Goal: Transaction & Acquisition: Download file/media

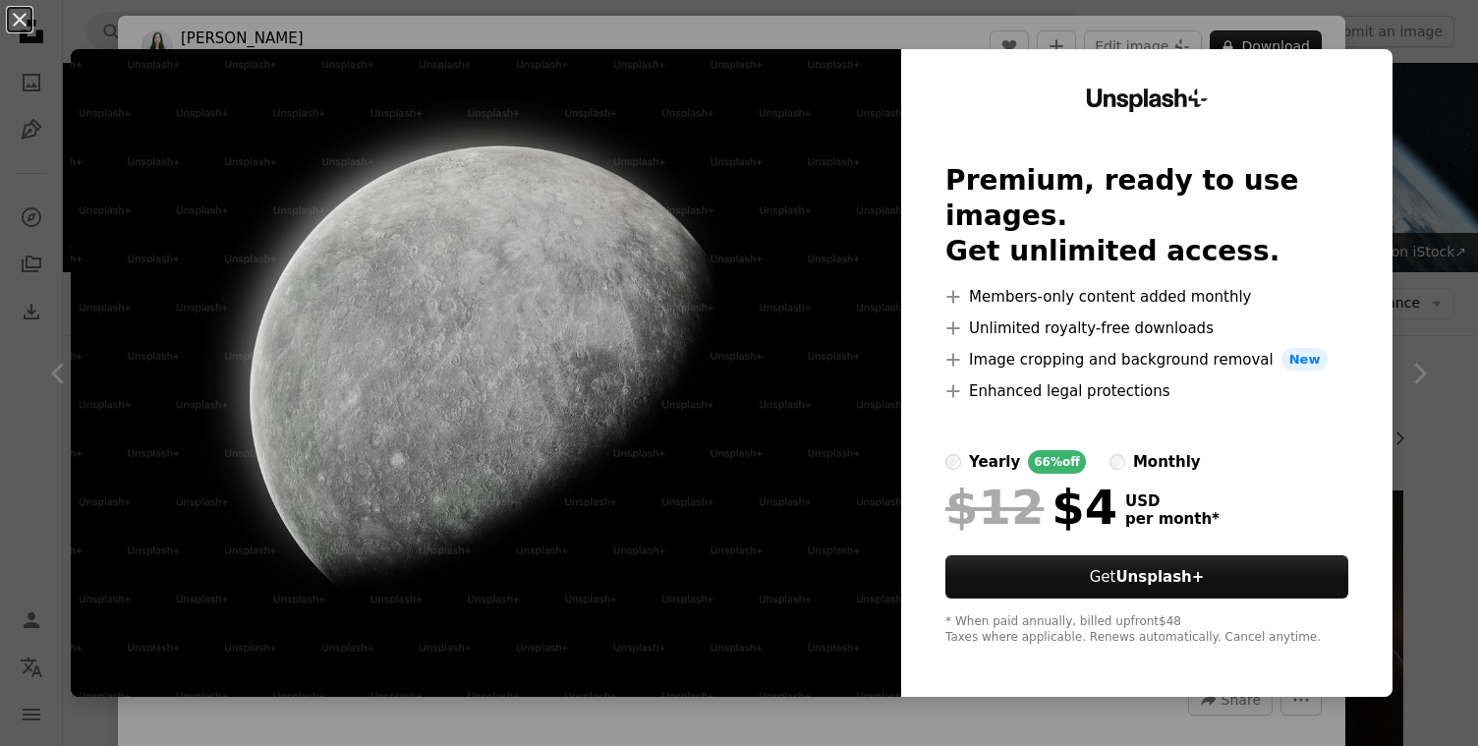
scroll to position [1323, 0]
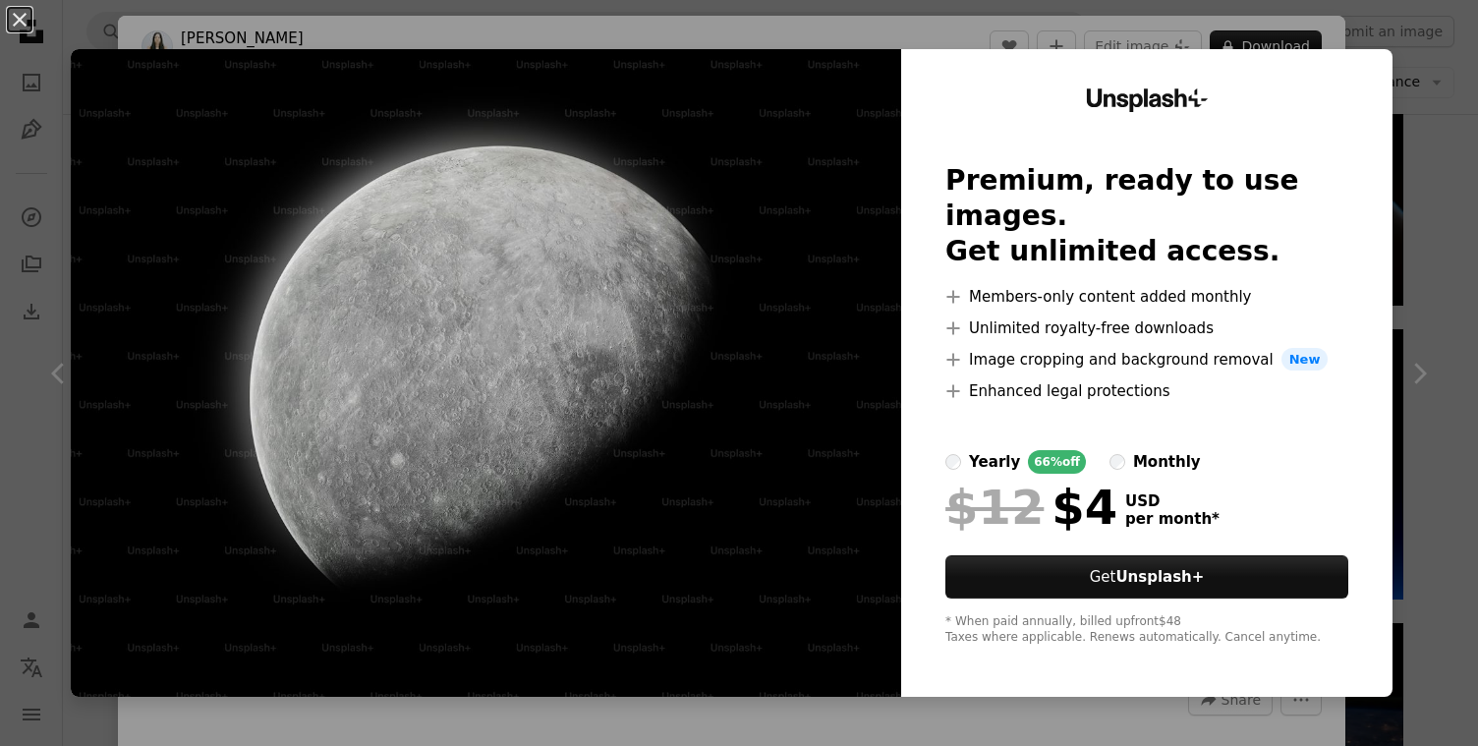
click at [684, 334] on img at bounding box center [486, 373] width 831 height 648
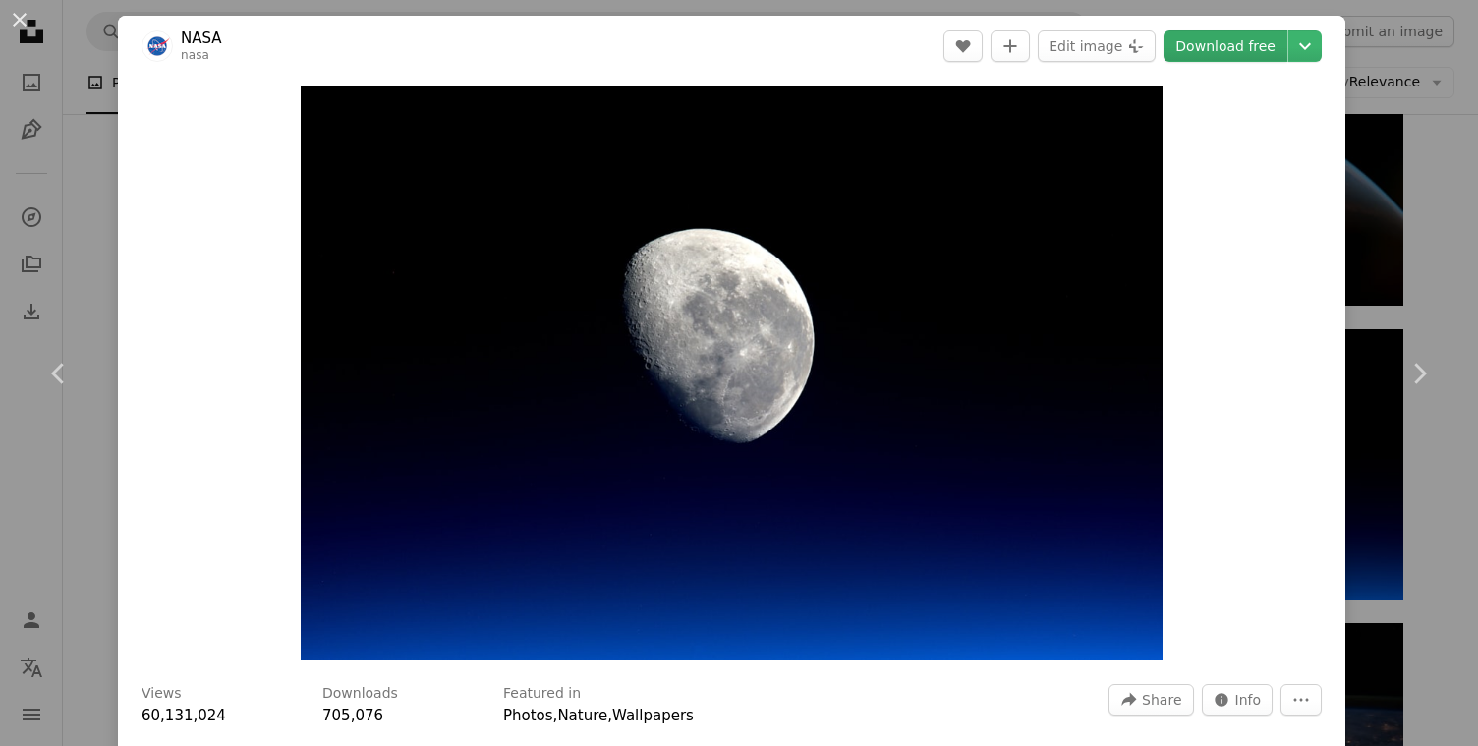
click at [1271, 38] on link "Download free" at bounding box center [1226, 45] width 124 height 31
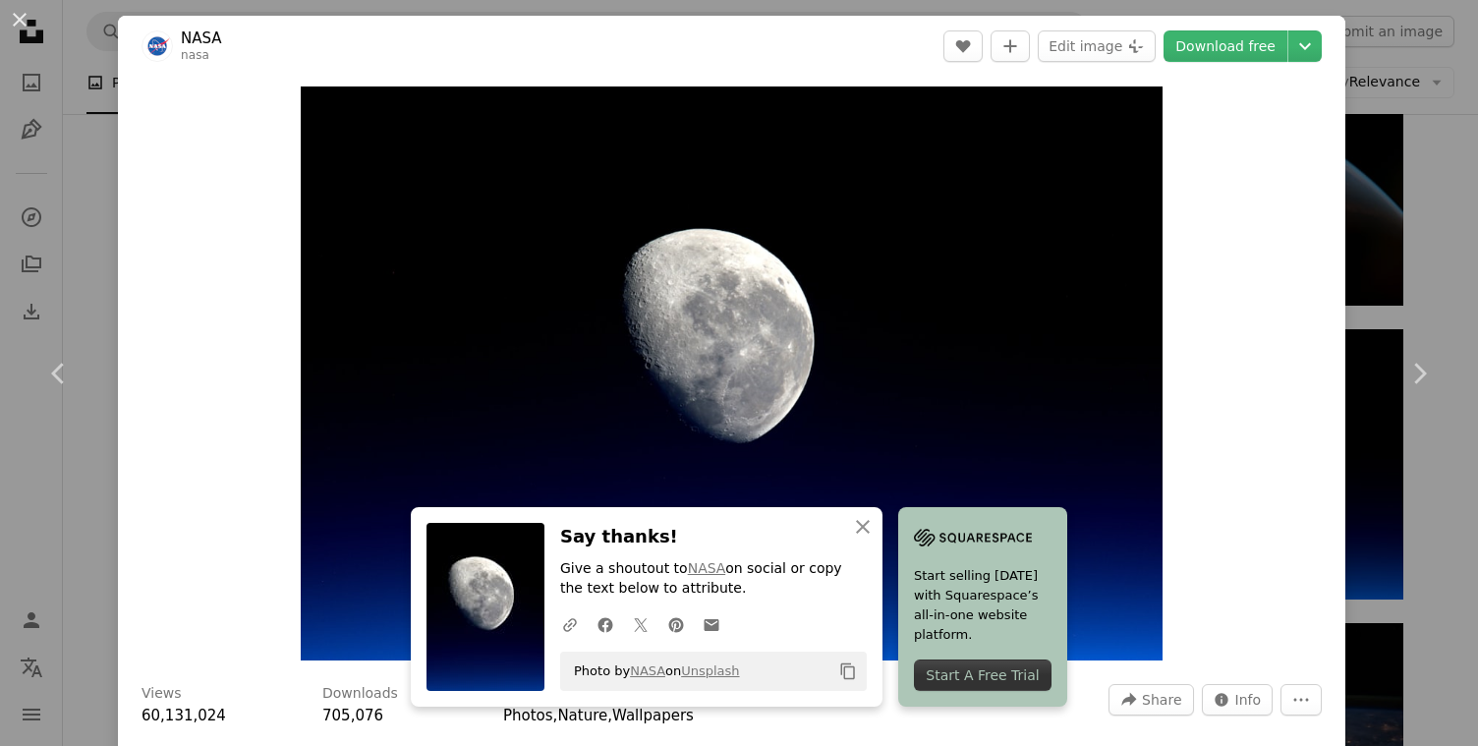
click at [1433, 242] on div "An X shape Chevron left Chevron right An X shape Close Say thanks! Give a shout…" at bounding box center [739, 373] width 1478 height 746
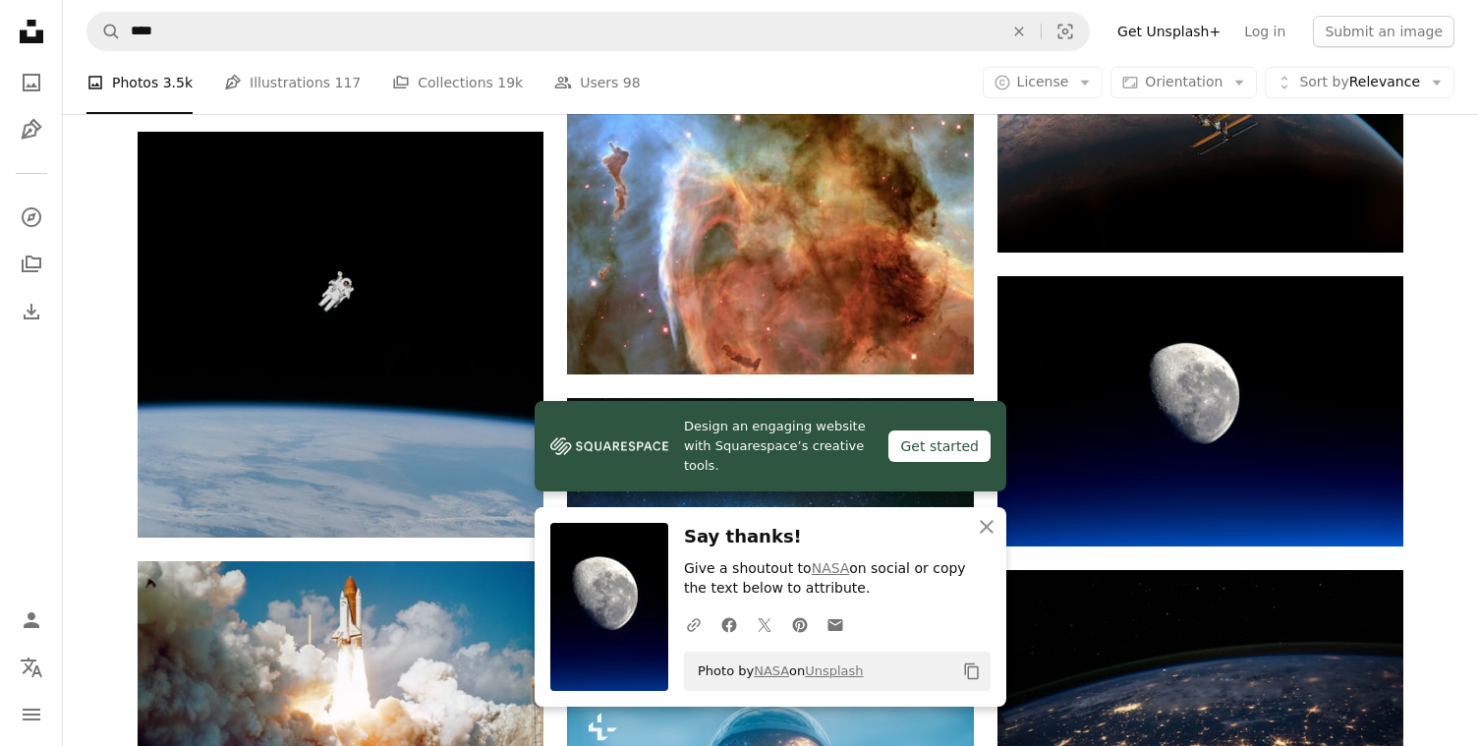
scroll to position [1379, 0]
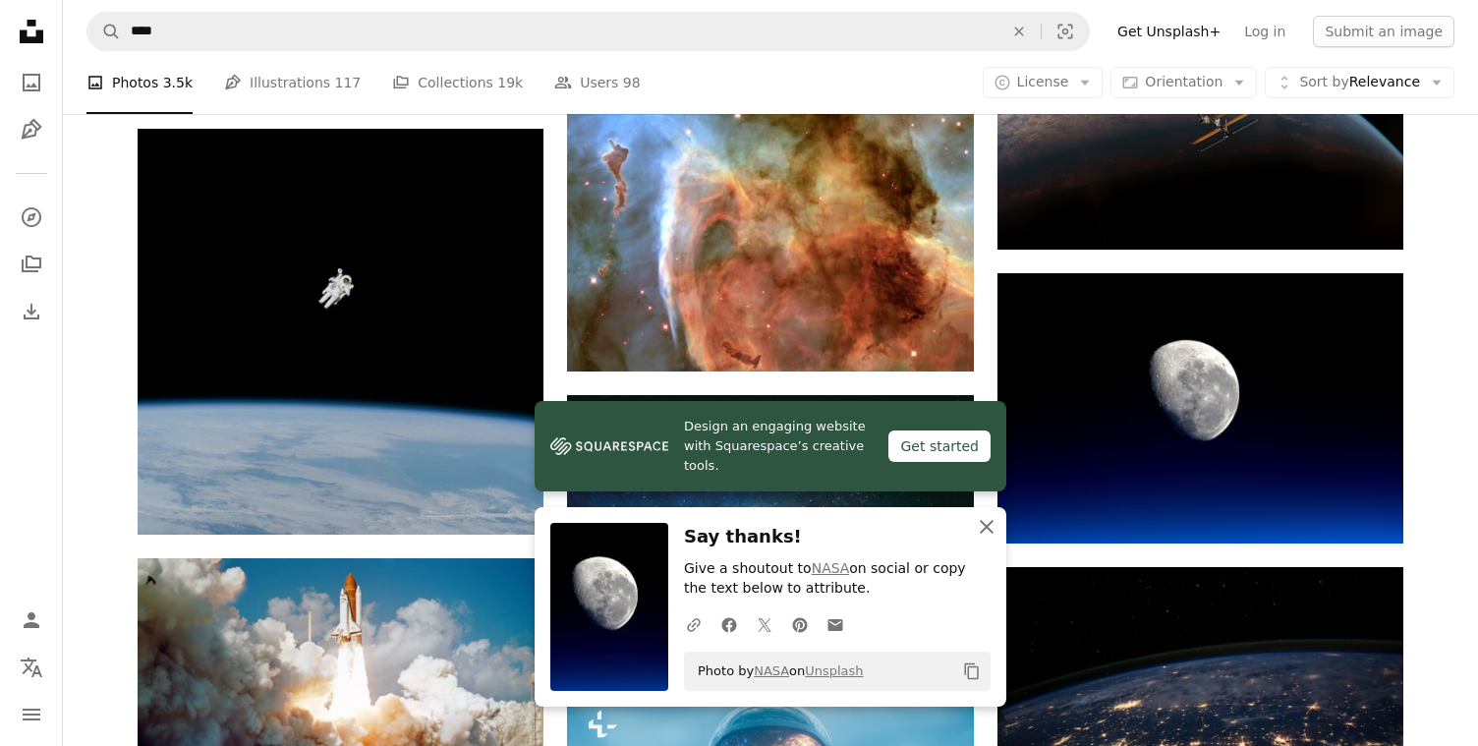
click at [991, 523] on icon "button" at bounding box center [987, 527] width 14 height 14
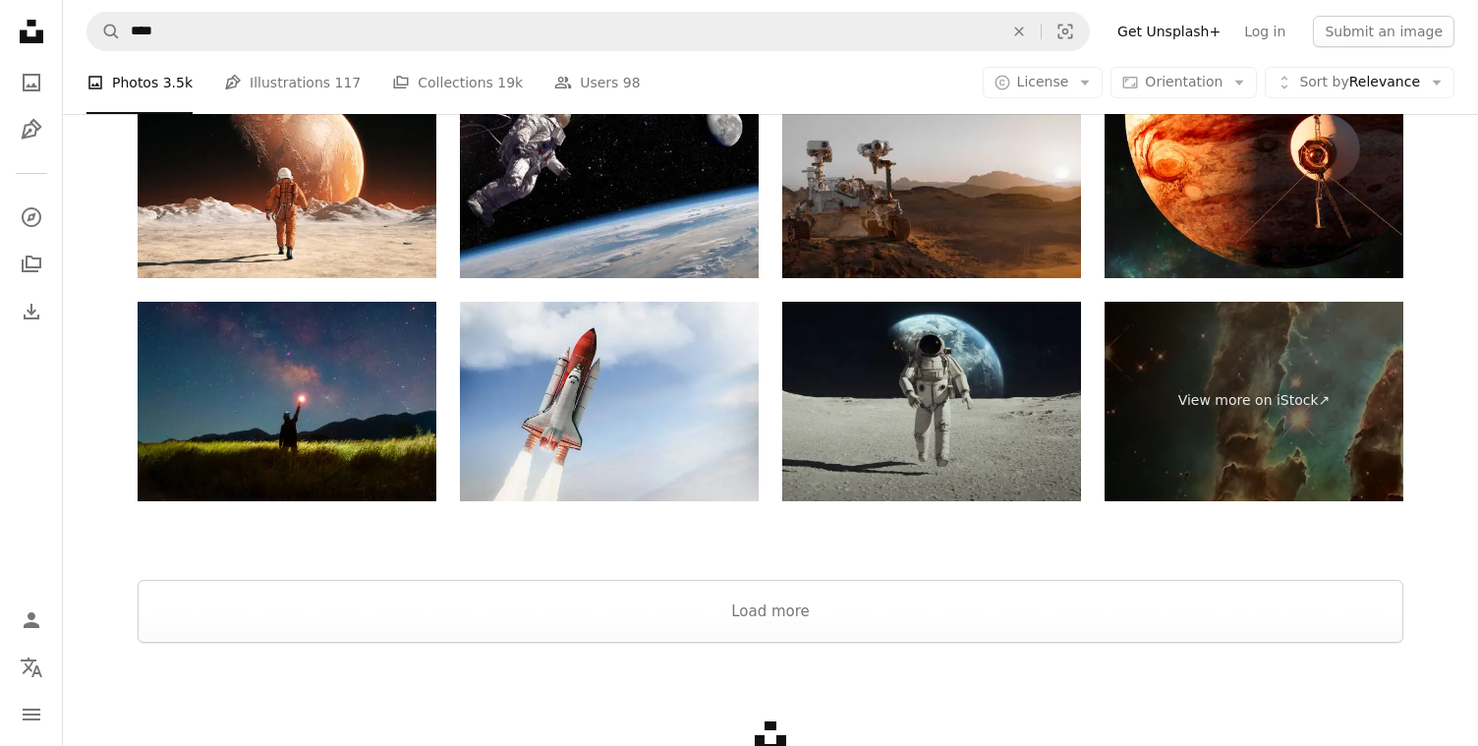
scroll to position [3115, 0]
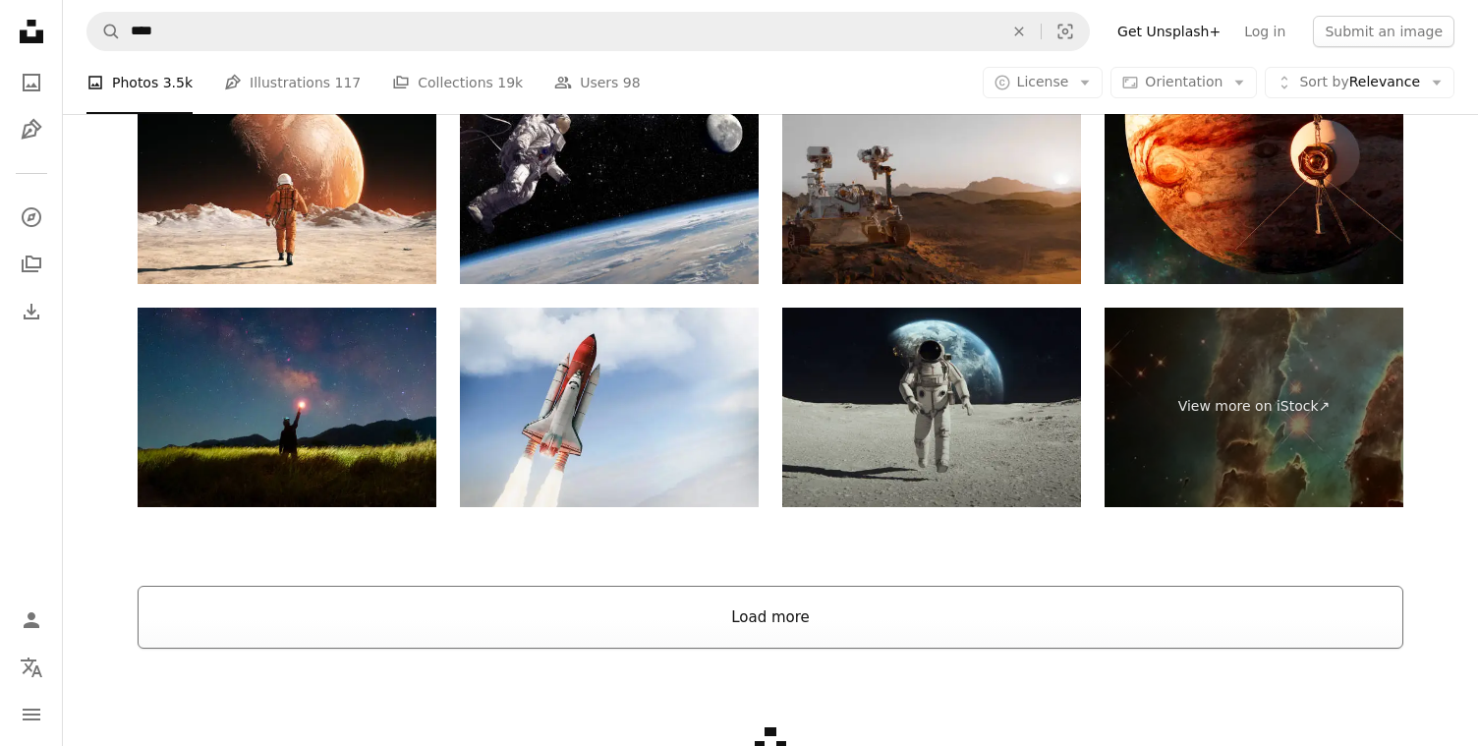
click at [894, 645] on button "Load more" at bounding box center [771, 617] width 1266 height 63
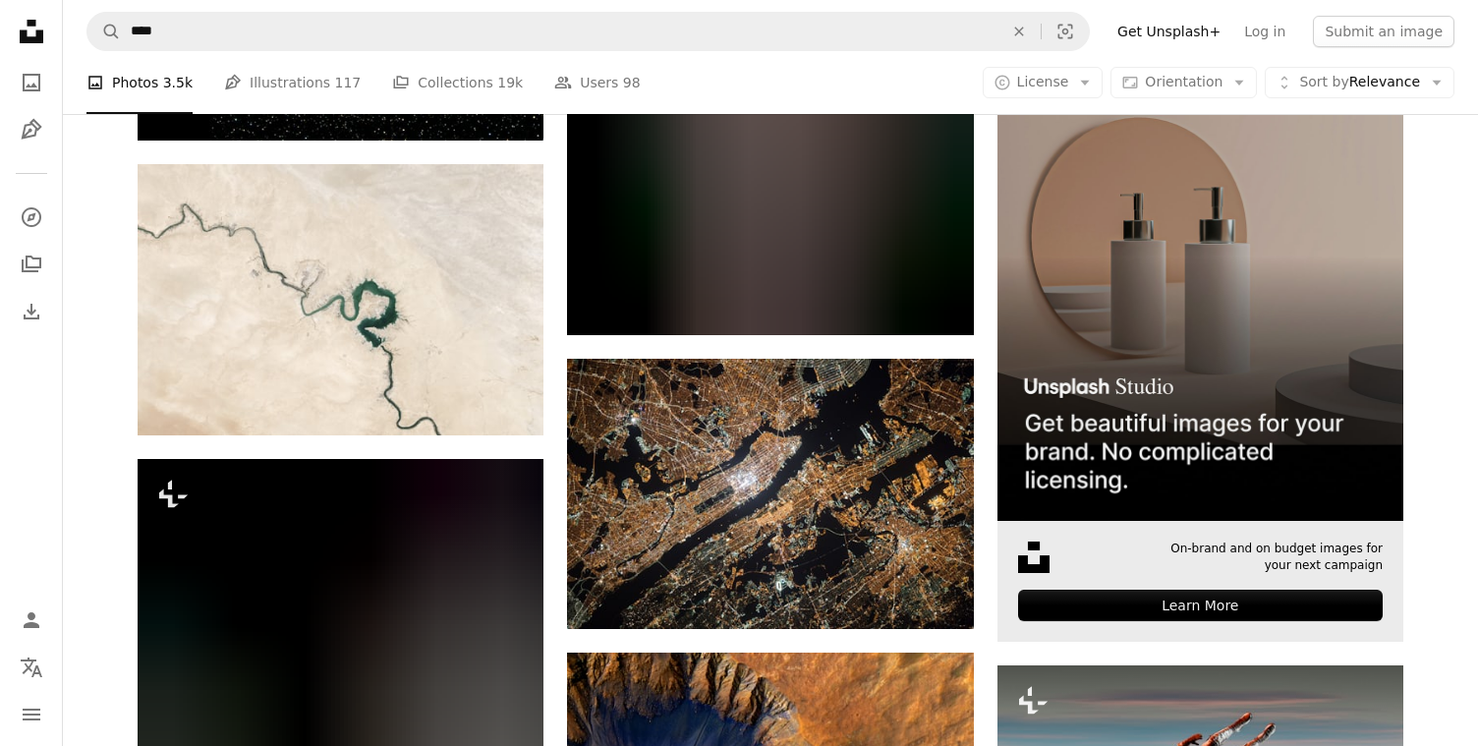
scroll to position [6826, 0]
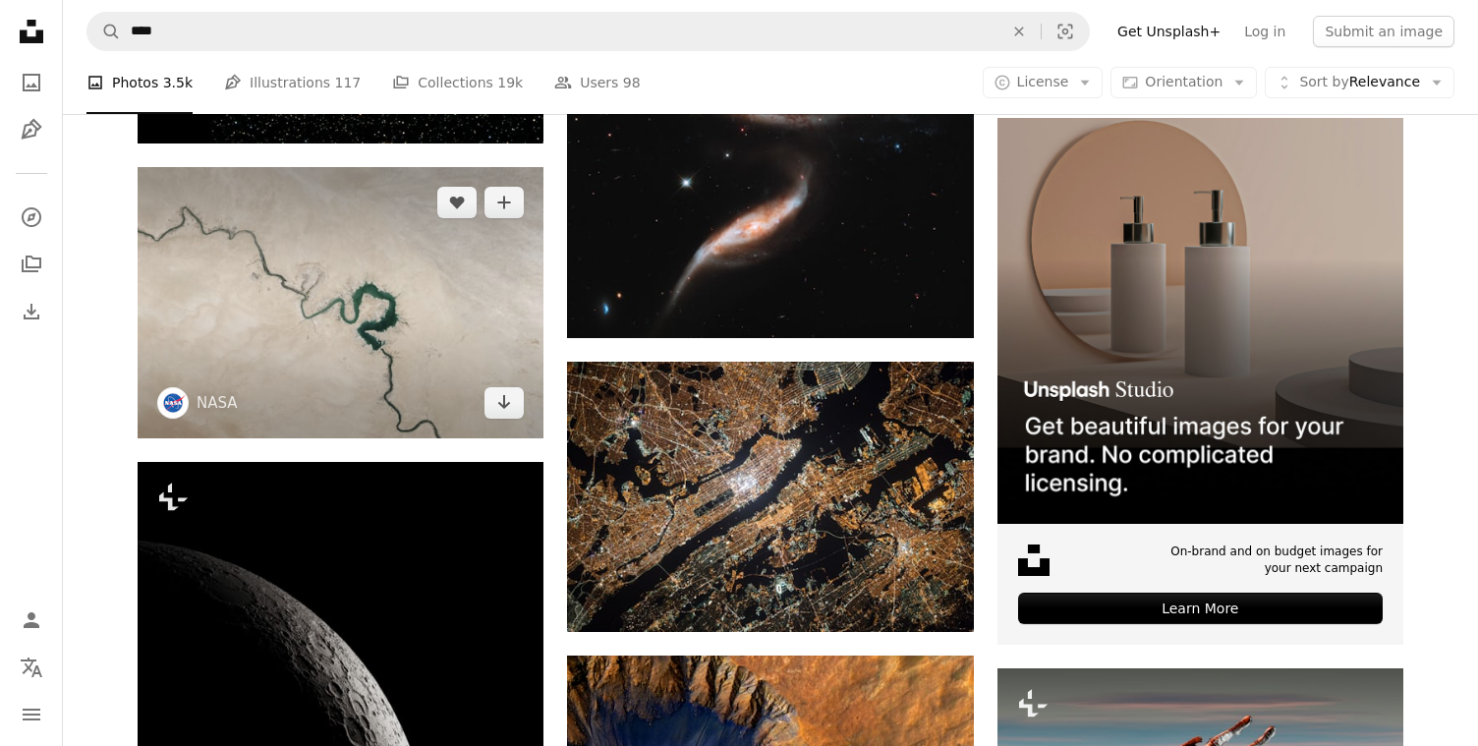
click at [435, 345] on img at bounding box center [341, 302] width 406 height 270
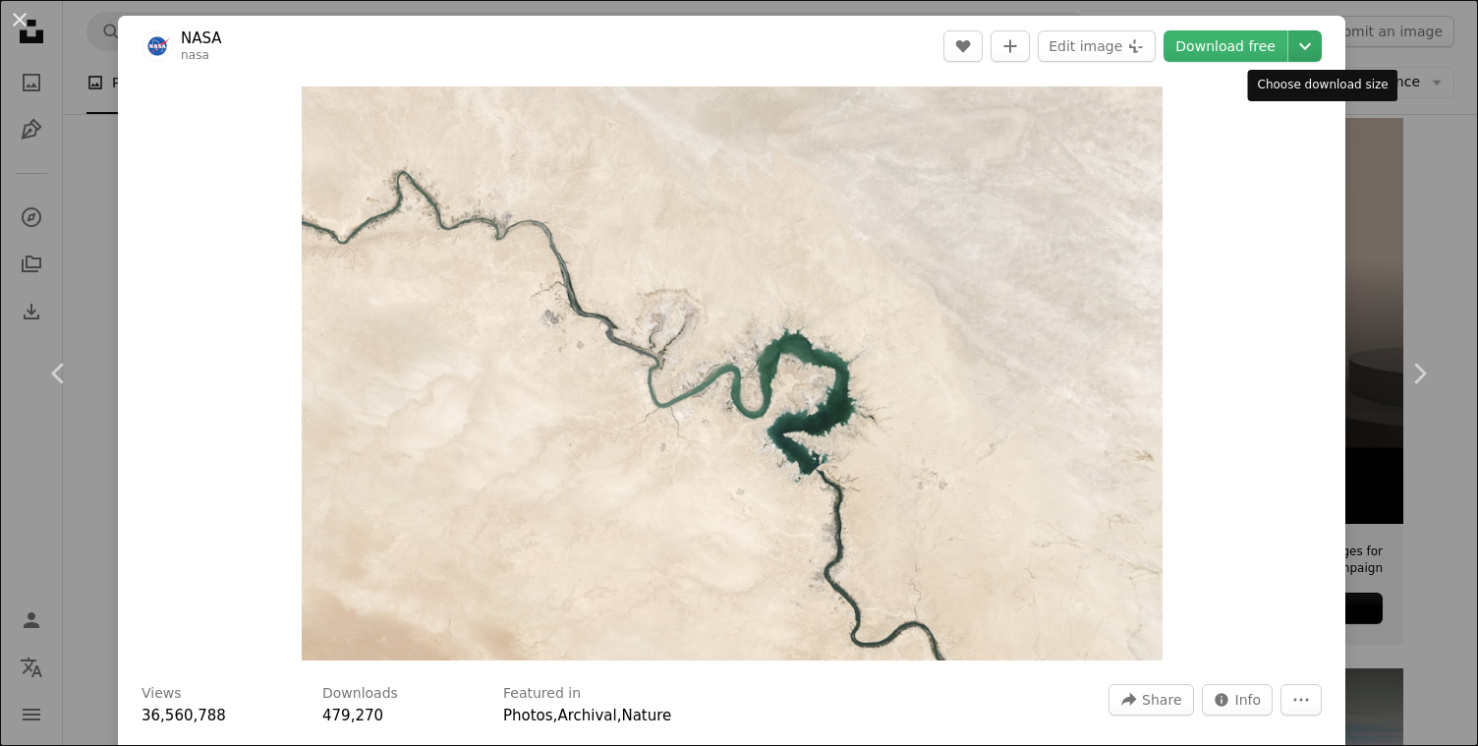
click at [1315, 41] on icon "Chevron down" at bounding box center [1305, 46] width 31 height 24
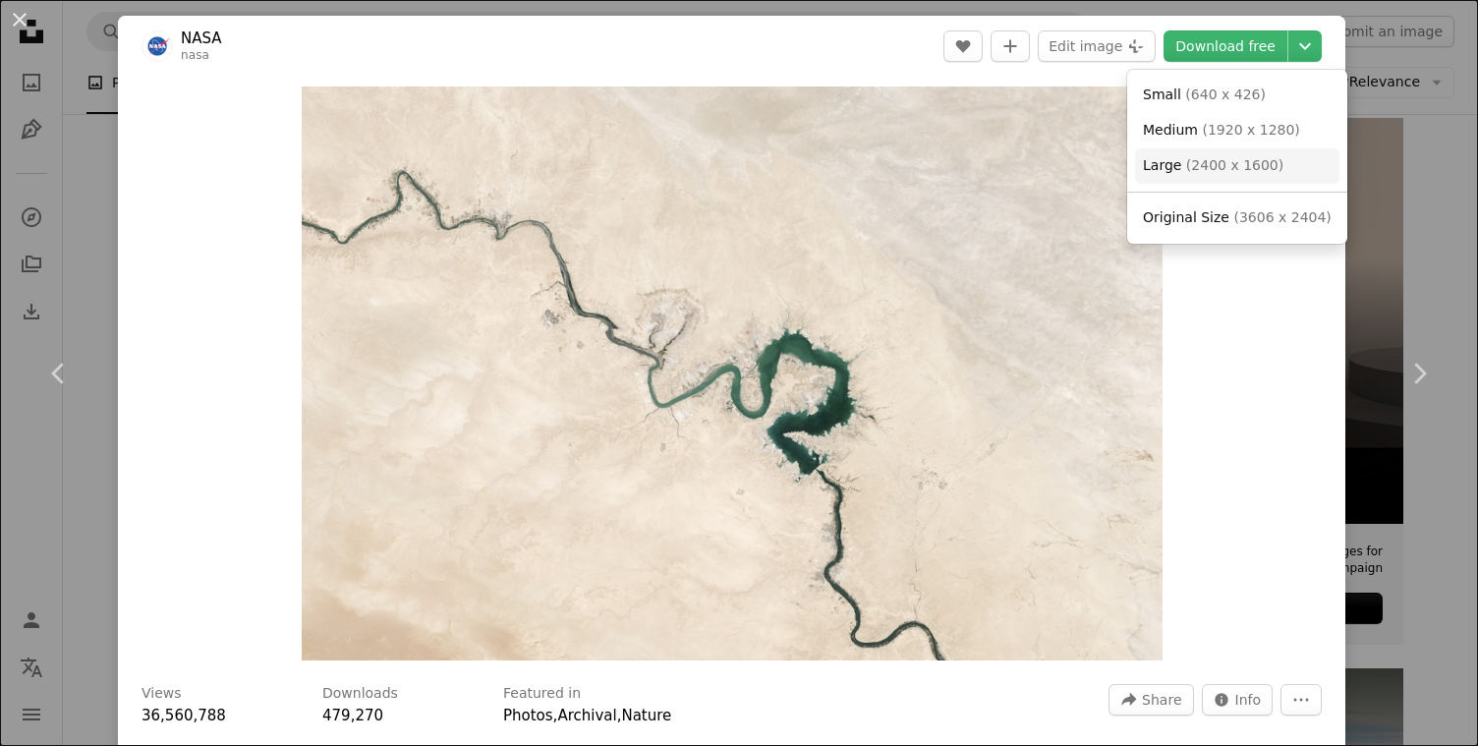
click at [1241, 157] on span "( 2400 x 1600 )" at bounding box center [1234, 165] width 97 height 16
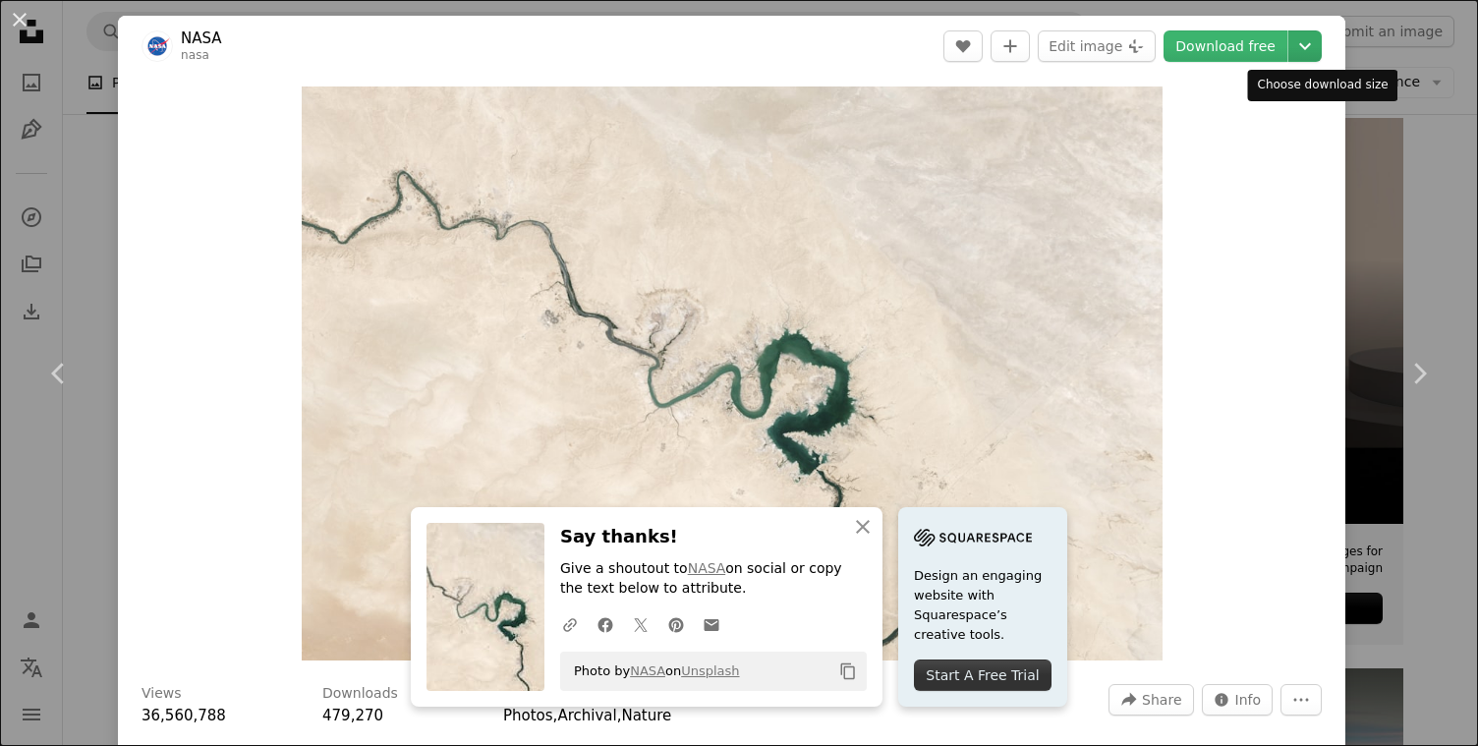
click at [1320, 43] on icon "Chevron down" at bounding box center [1305, 46] width 31 height 24
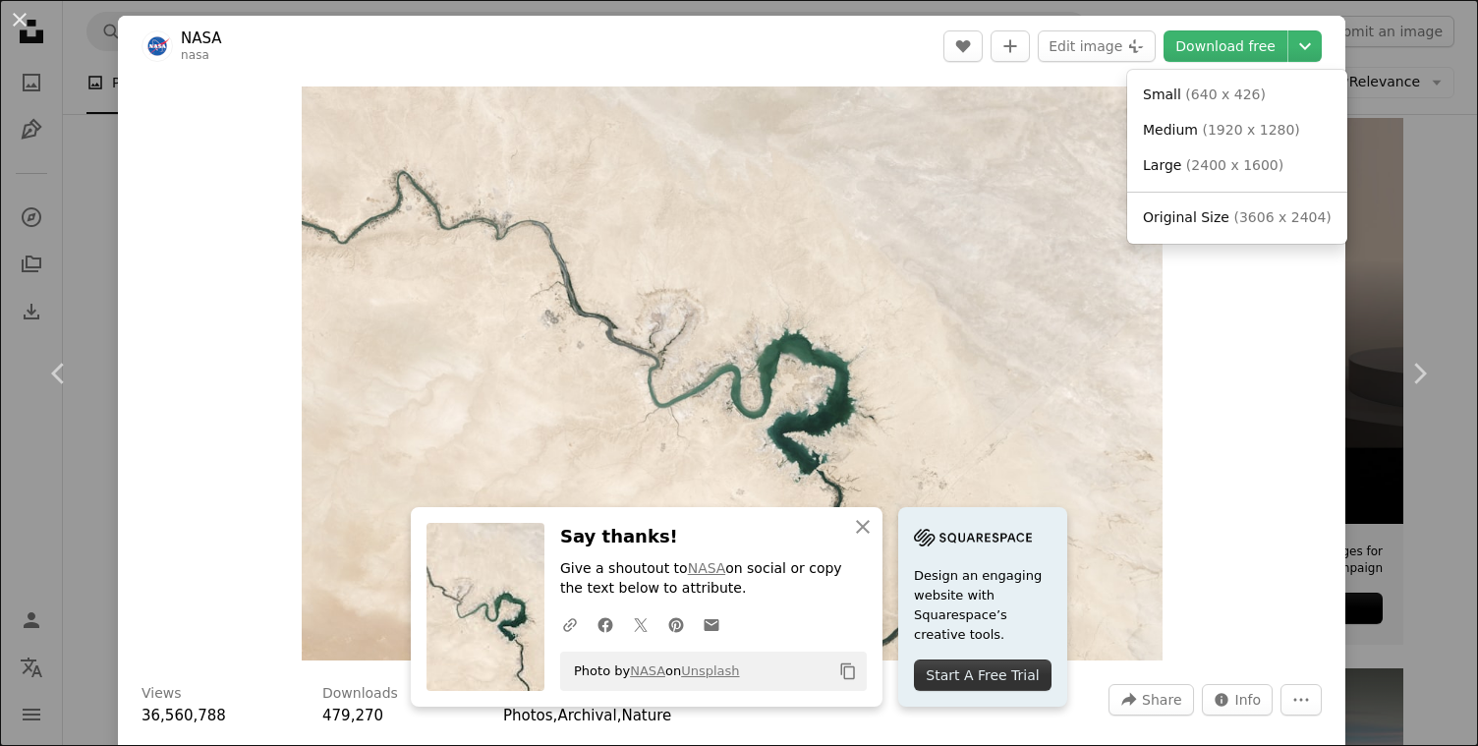
click at [1225, 476] on dialog "An X shape Chevron left Chevron right An X shape Close Say thanks! Give a shout…" at bounding box center [739, 373] width 1478 height 746
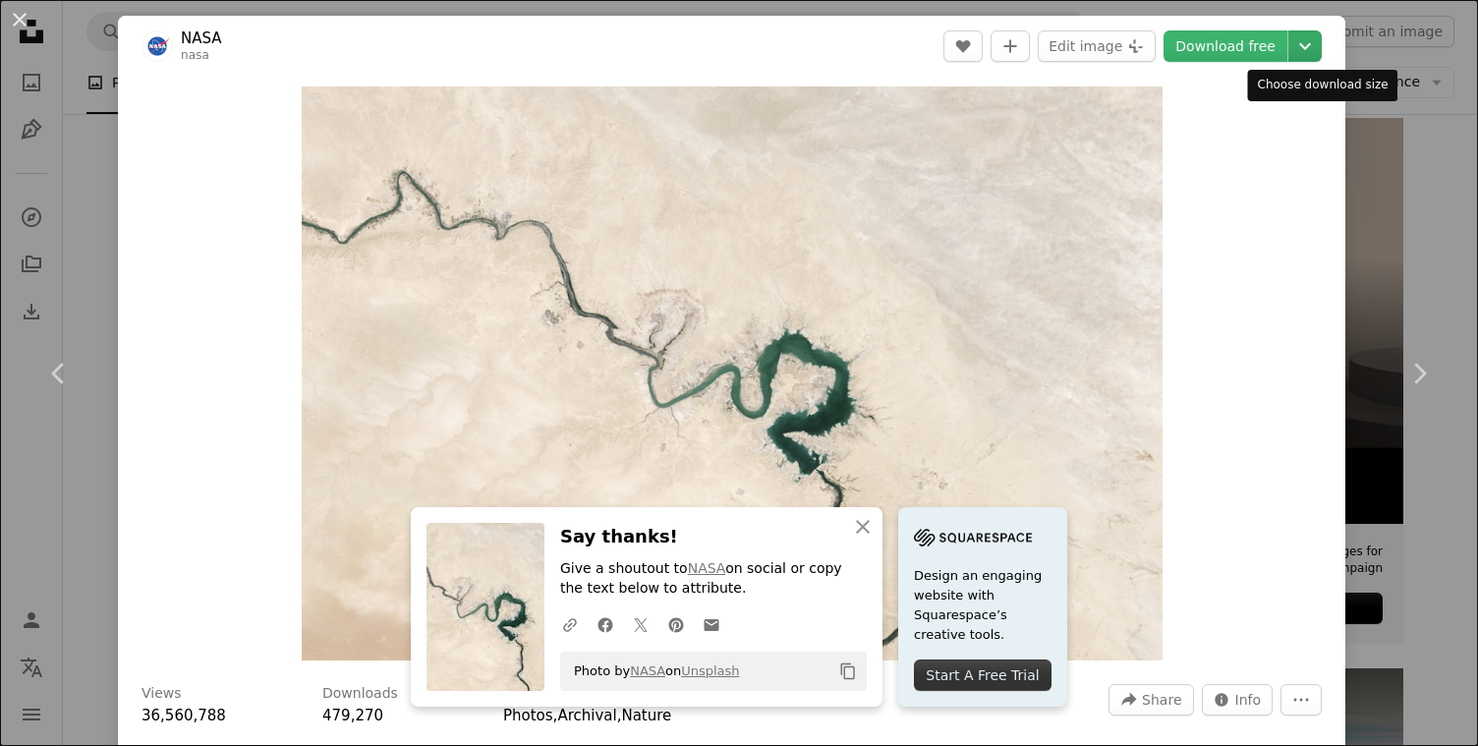
click at [1311, 47] on icon "Choose download size" at bounding box center [1305, 46] width 12 height 7
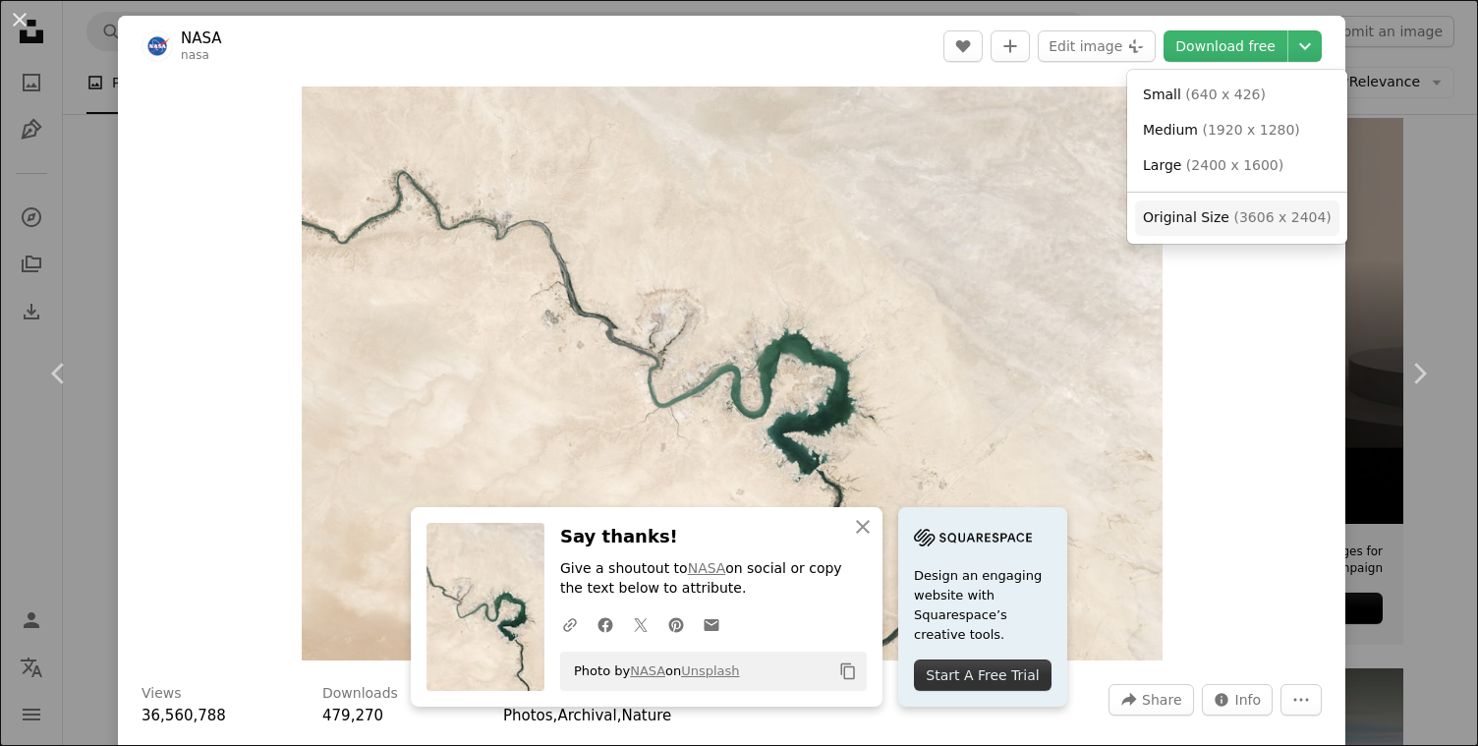
click at [1280, 218] on span "( 3606 x 2404 )" at bounding box center [1282, 217] width 97 height 16
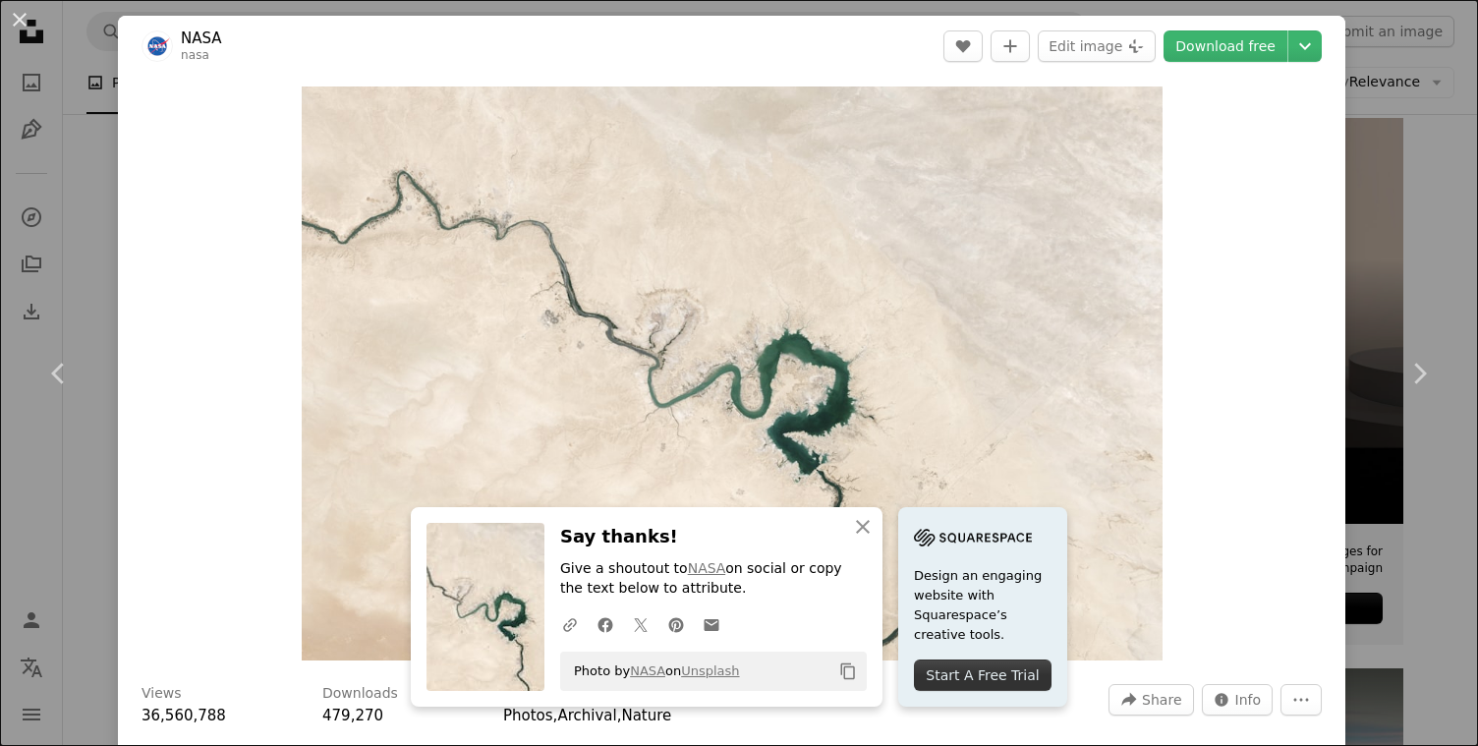
click at [1232, 468] on div "Zoom in" at bounding box center [732, 374] width 1228 height 594
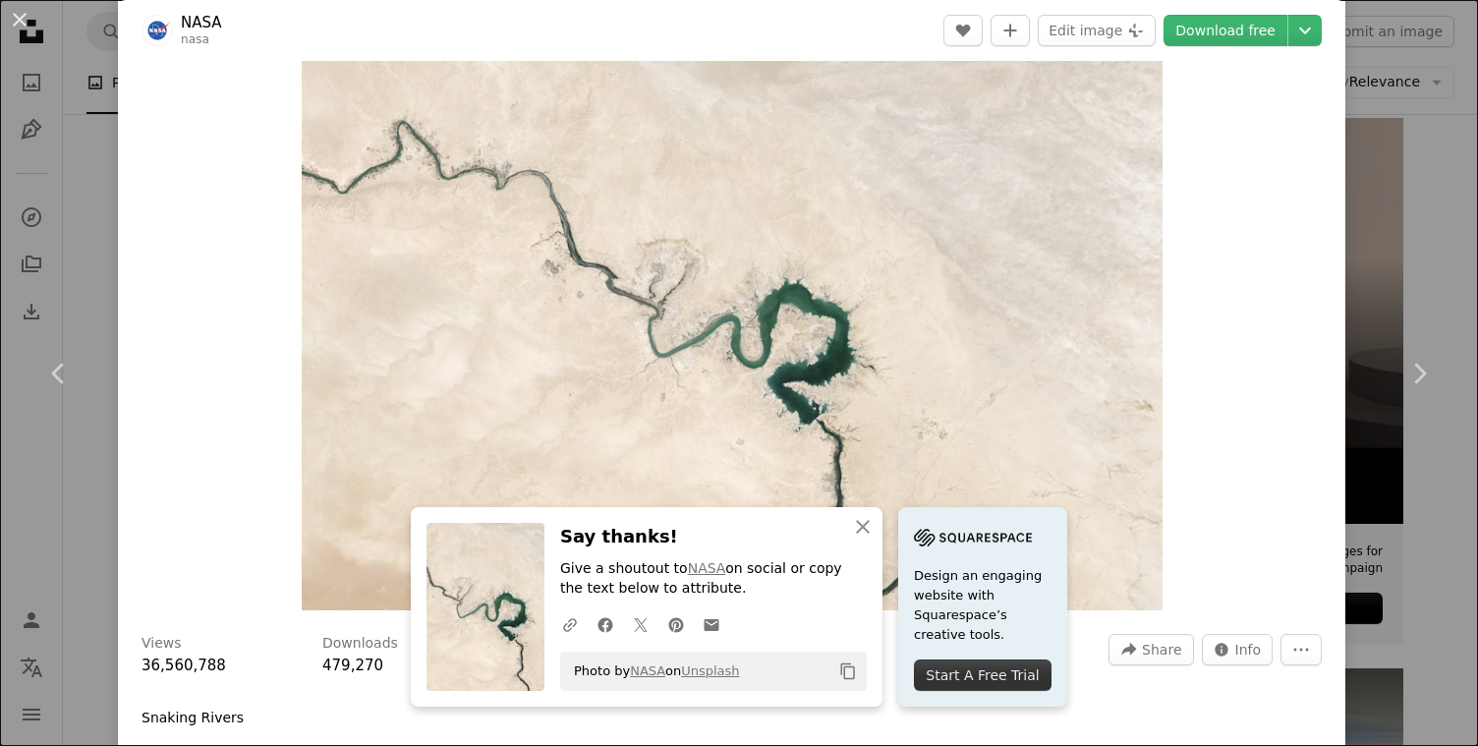
scroll to position [49, 0]
click at [1440, 469] on div "An X shape Chevron left Chevron right An X shape Close Say thanks! Give a shout…" at bounding box center [739, 373] width 1478 height 746
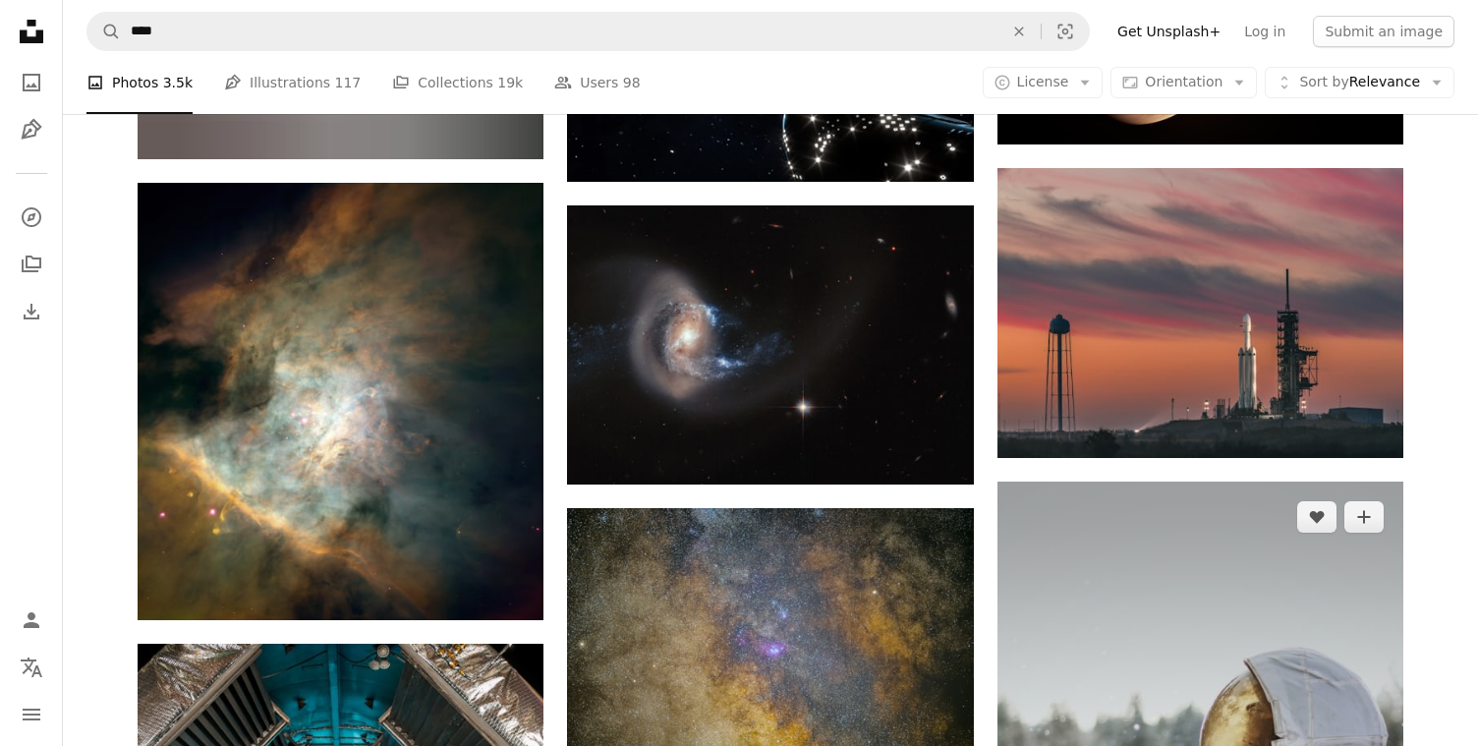
scroll to position [9812, 0]
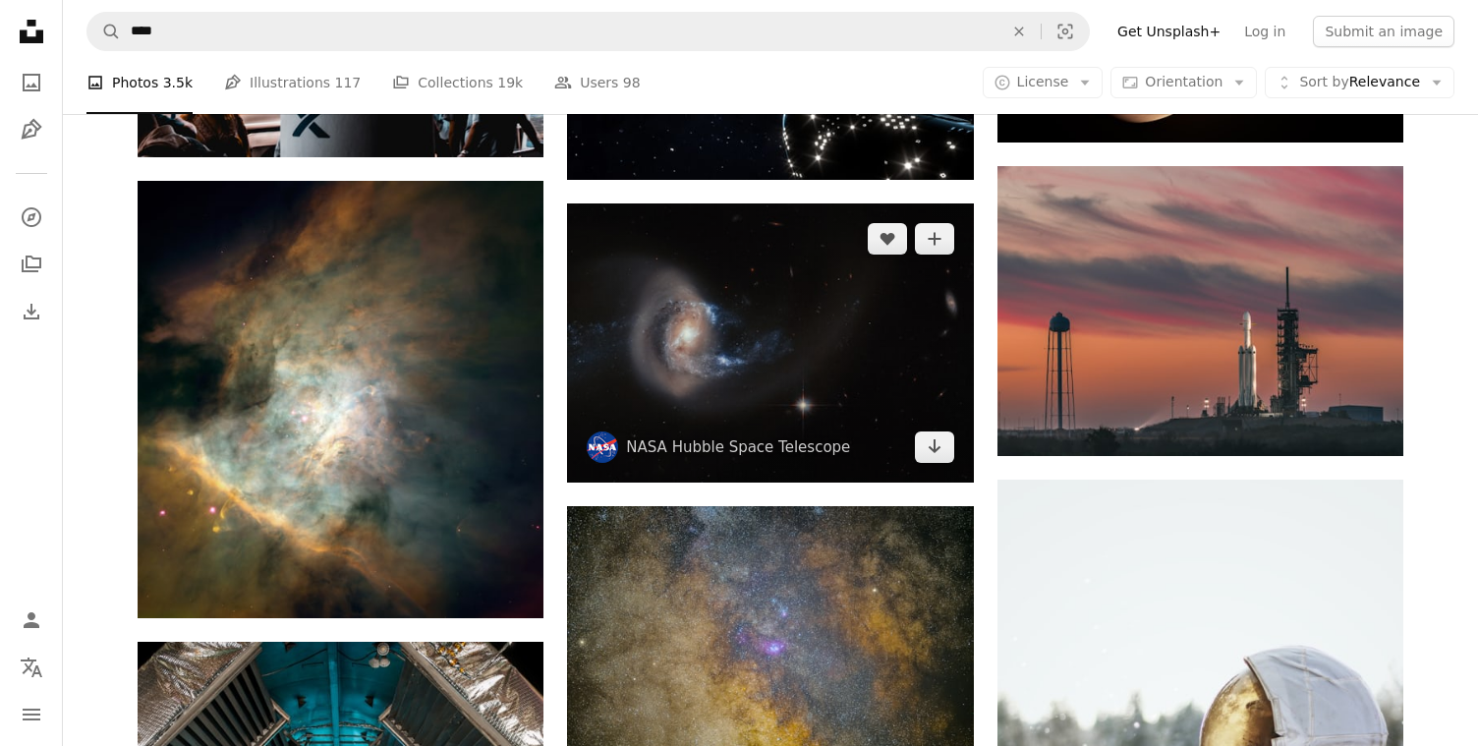
click at [900, 354] on img at bounding box center [770, 342] width 406 height 279
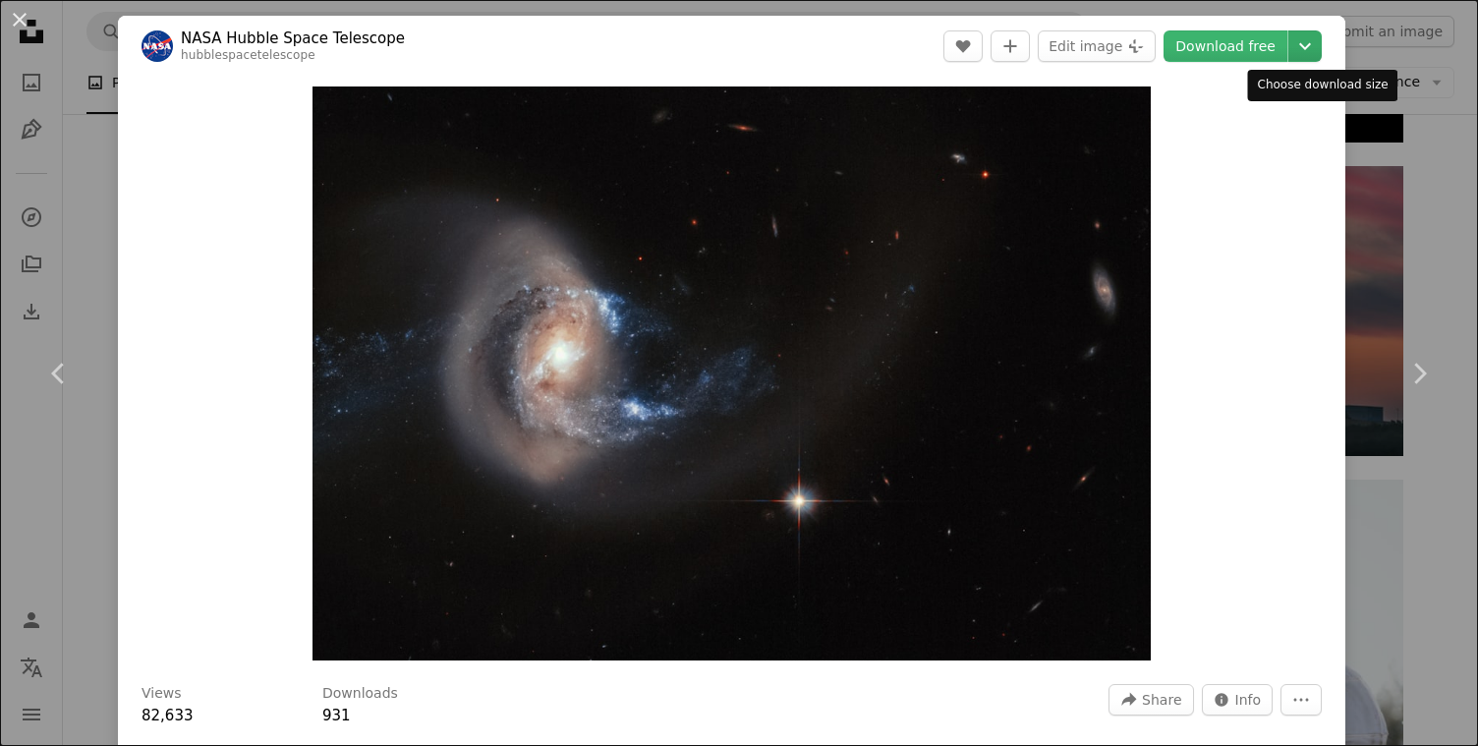
click at [1321, 42] on icon "Chevron down" at bounding box center [1305, 46] width 31 height 24
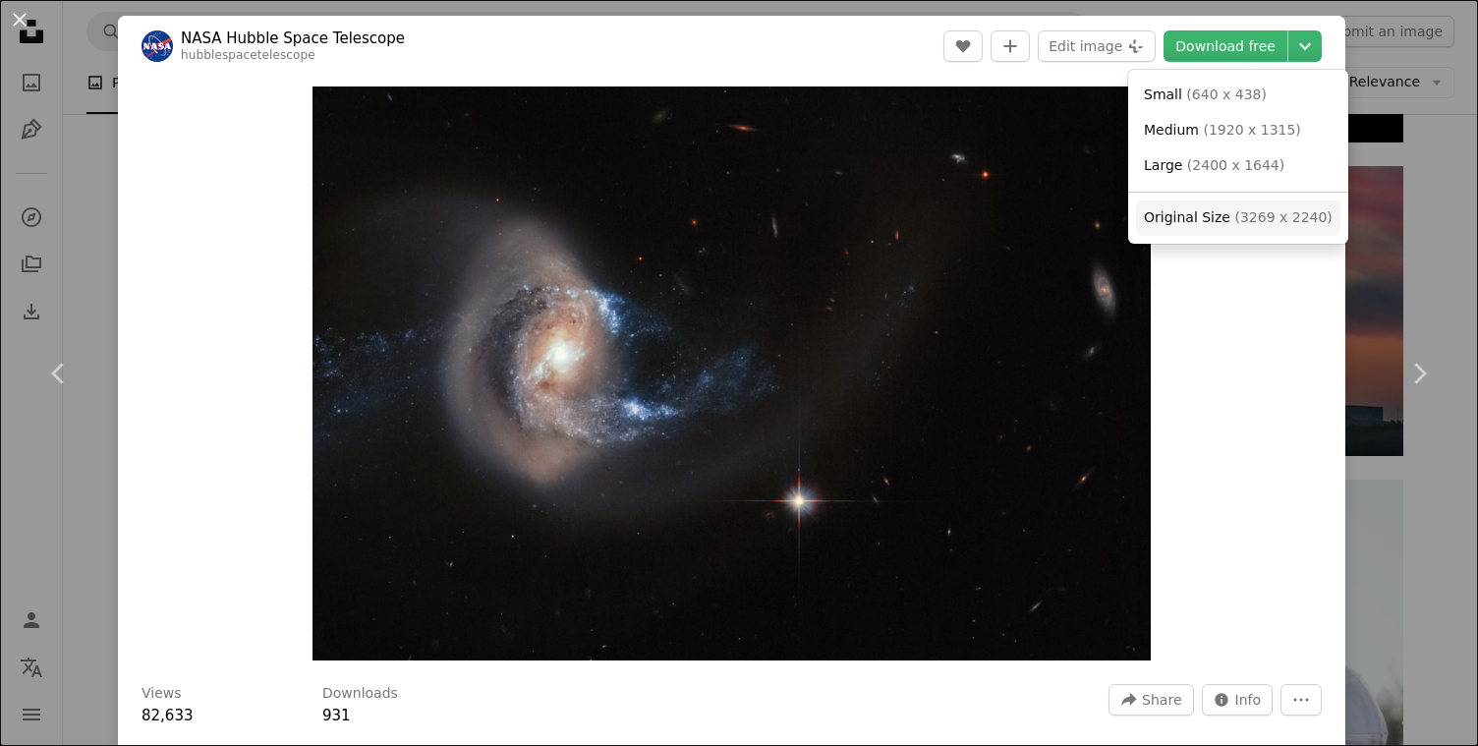
click at [1279, 220] on span "( 3269 x 2240 )" at bounding box center [1283, 217] width 97 height 16
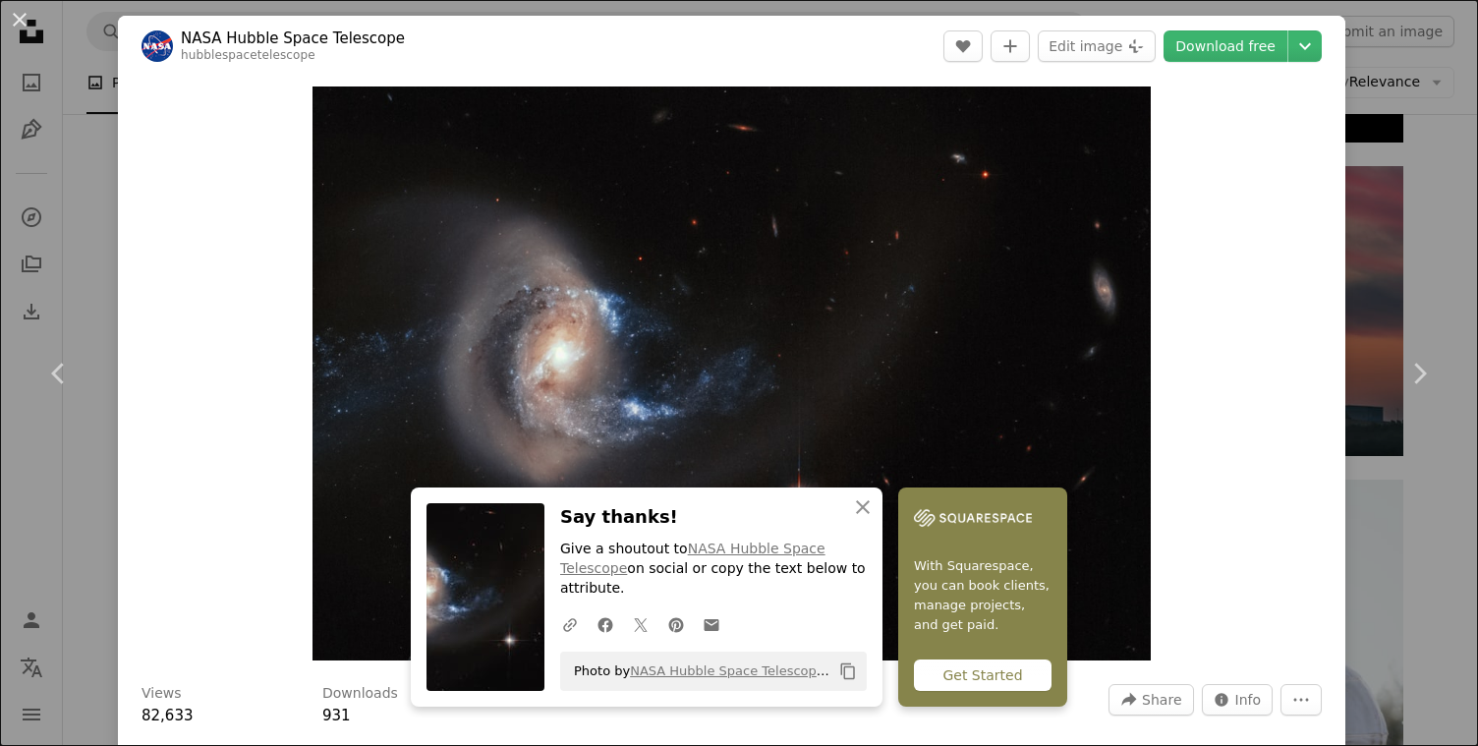
click at [1420, 541] on div "An X shape Chevron left Chevron right An X shape Close Say thanks! Give a shout…" at bounding box center [739, 373] width 1478 height 746
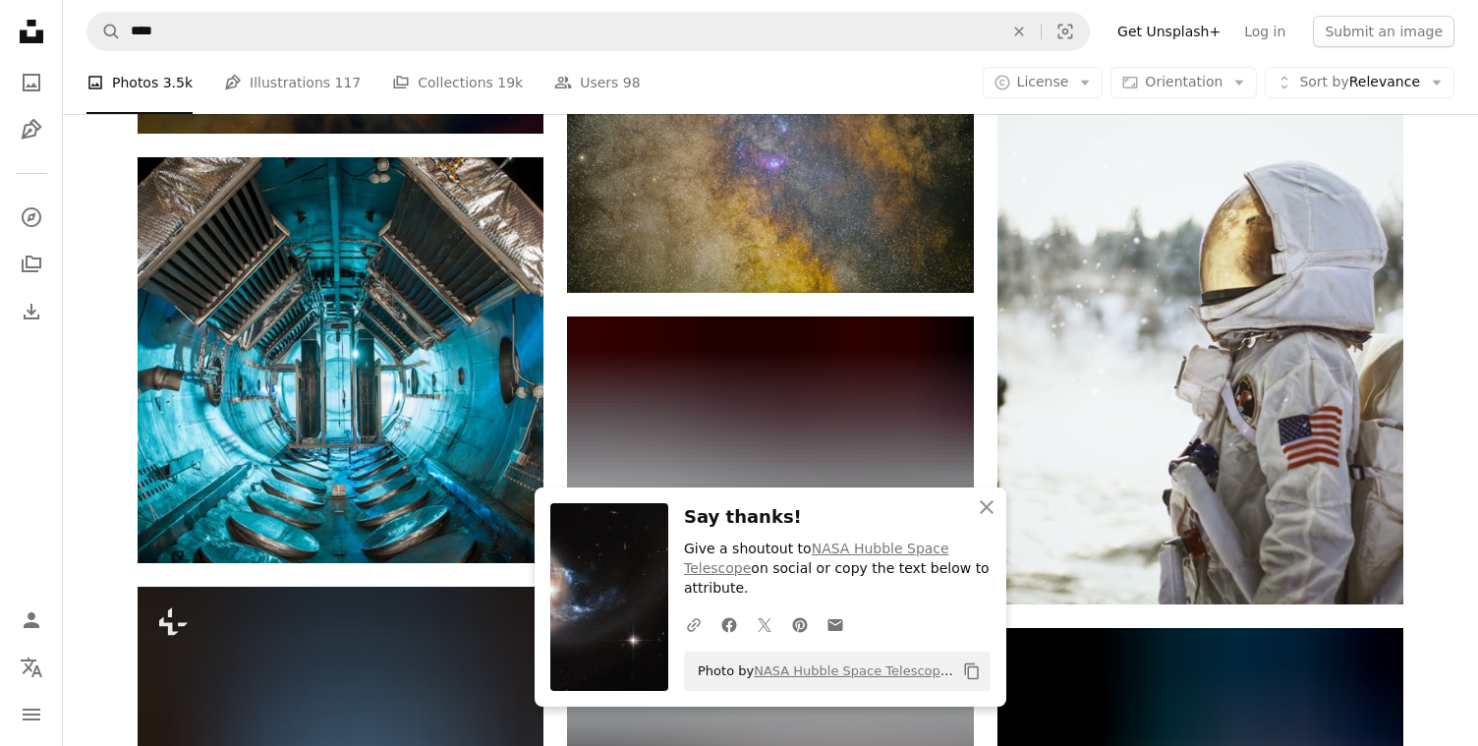
scroll to position [10305, 0]
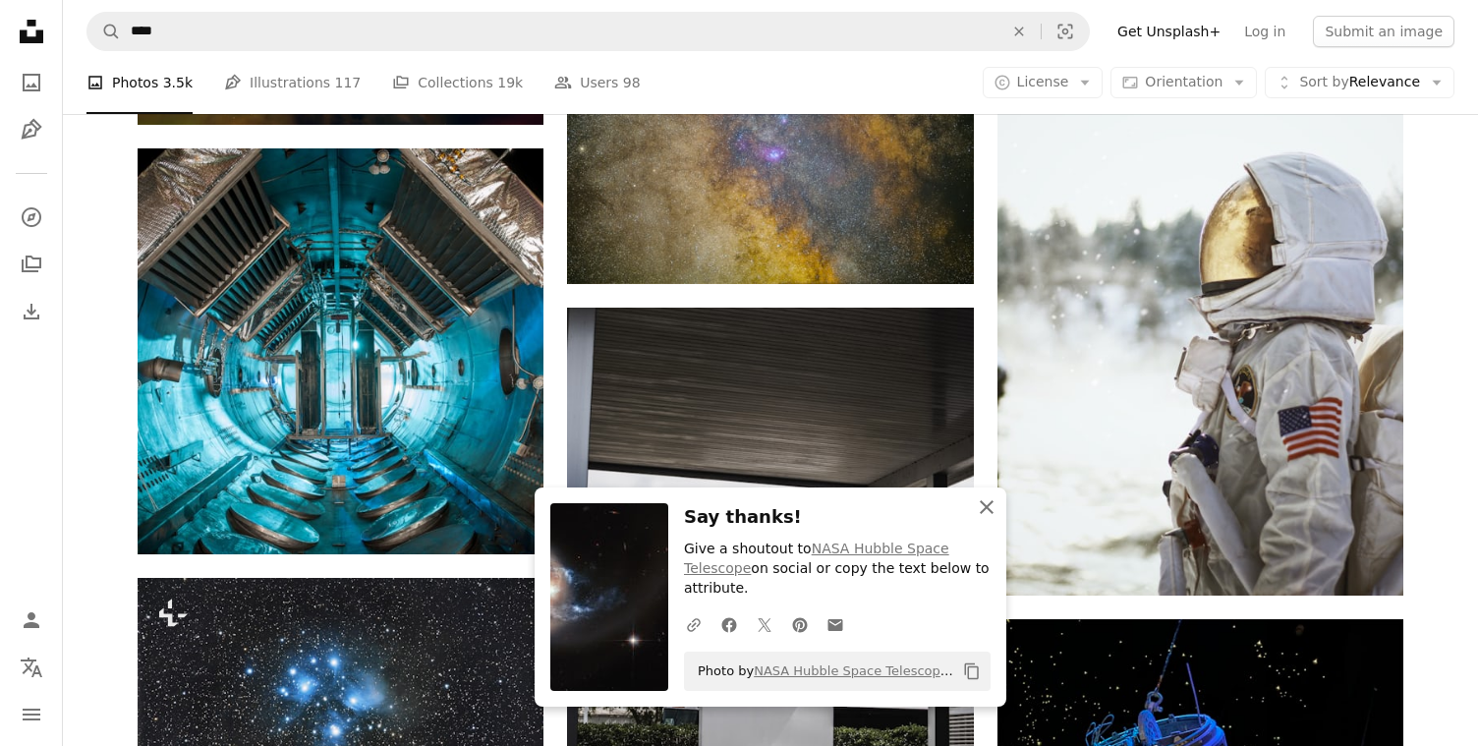
click at [991, 501] on icon "button" at bounding box center [987, 507] width 14 height 14
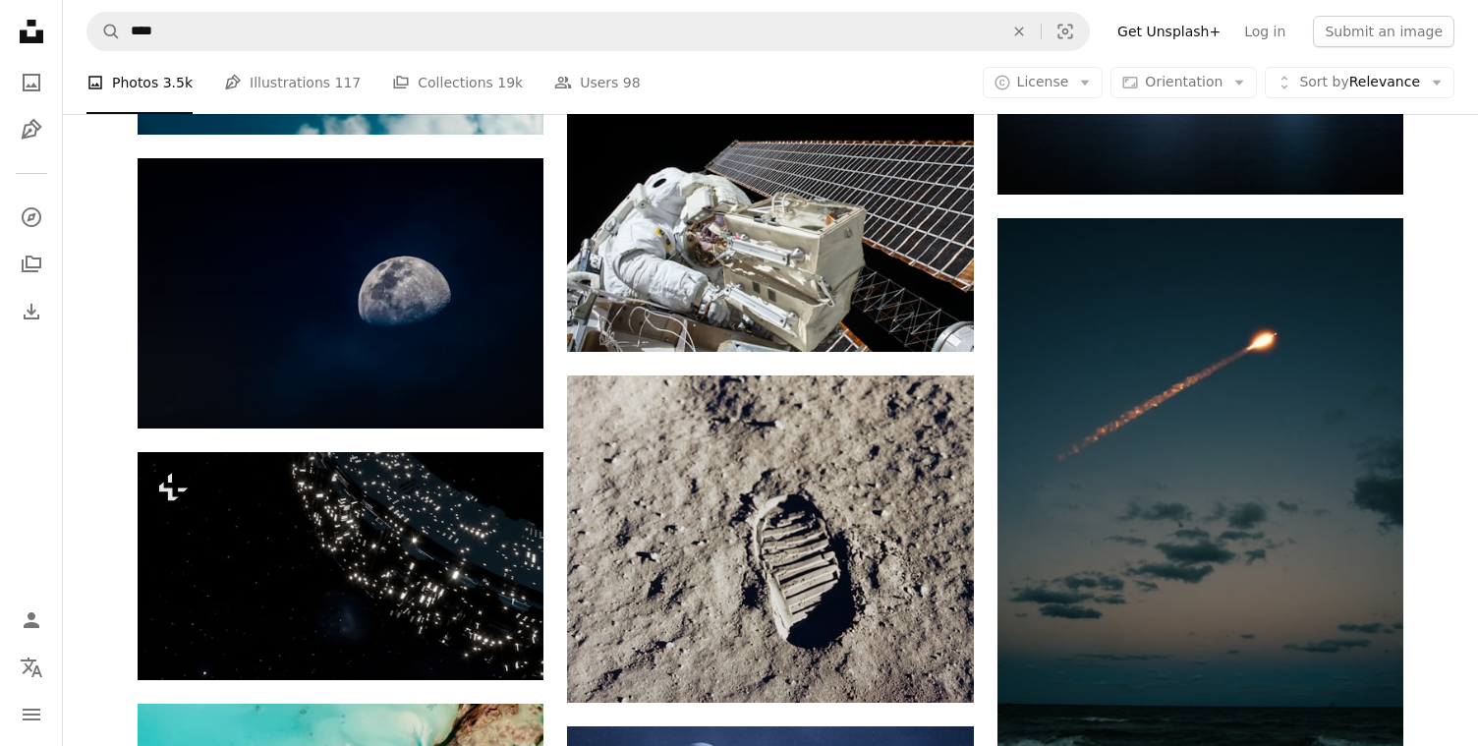
scroll to position [11907, 0]
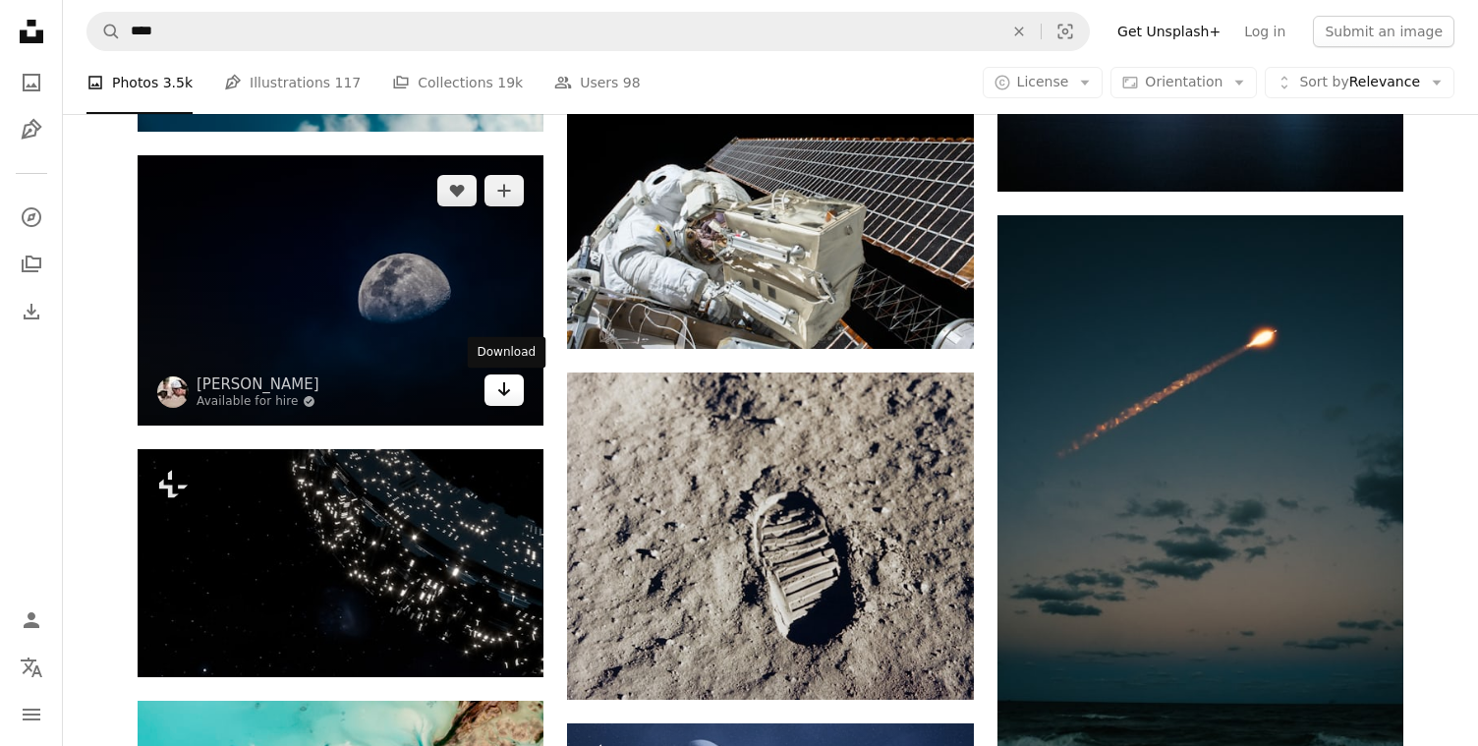
click at [507, 395] on icon "Download" at bounding box center [504, 389] width 13 height 14
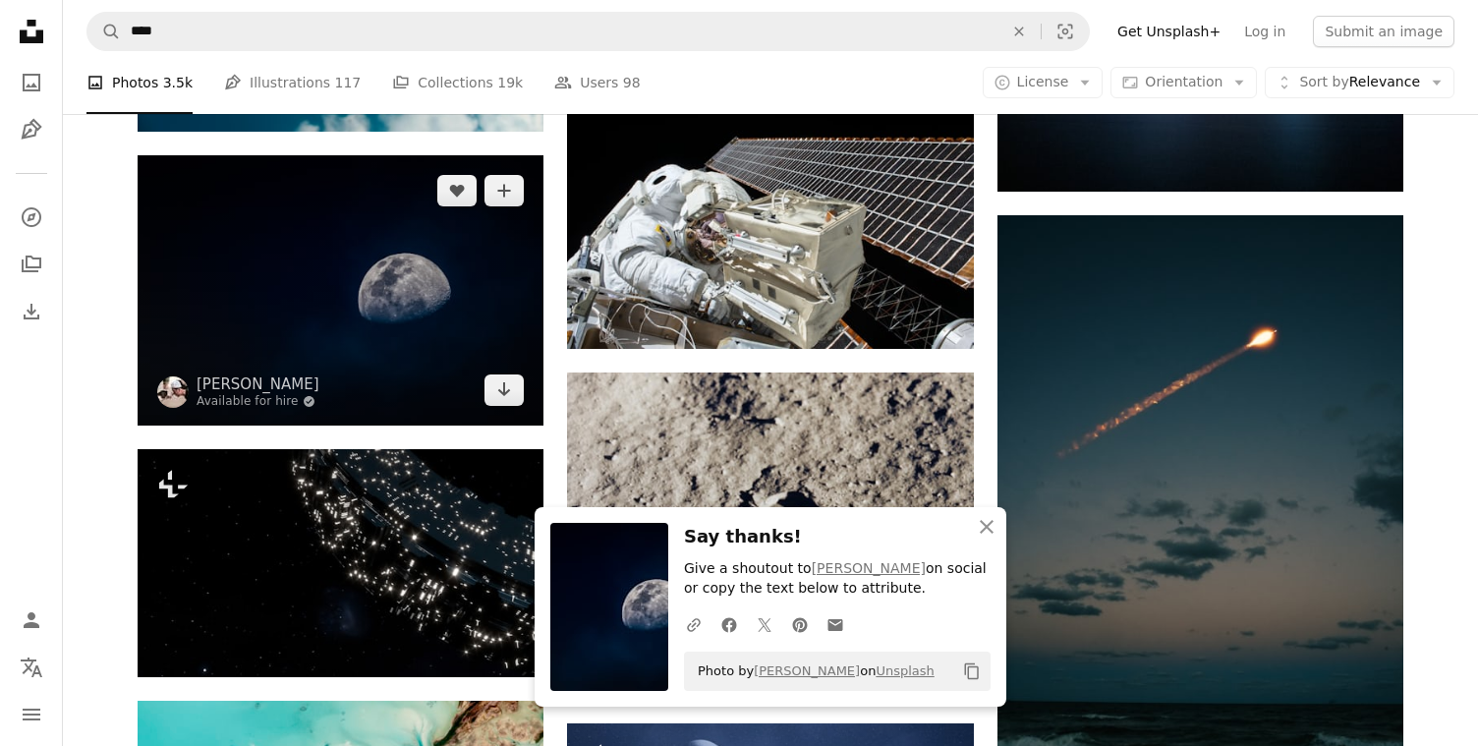
click at [432, 346] on img at bounding box center [341, 290] width 406 height 270
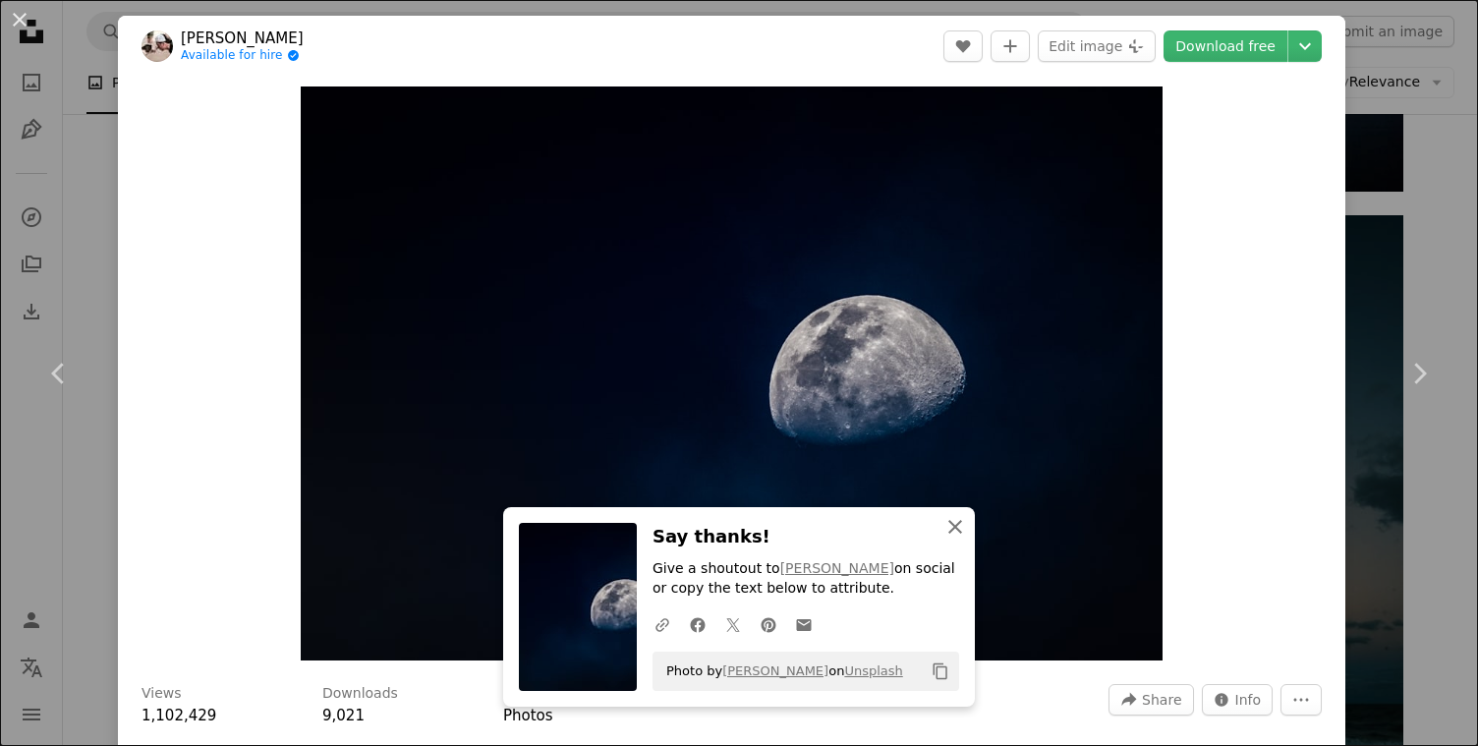
click at [958, 527] on icon "An X shape" at bounding box center [956, 527] width 24 height 24
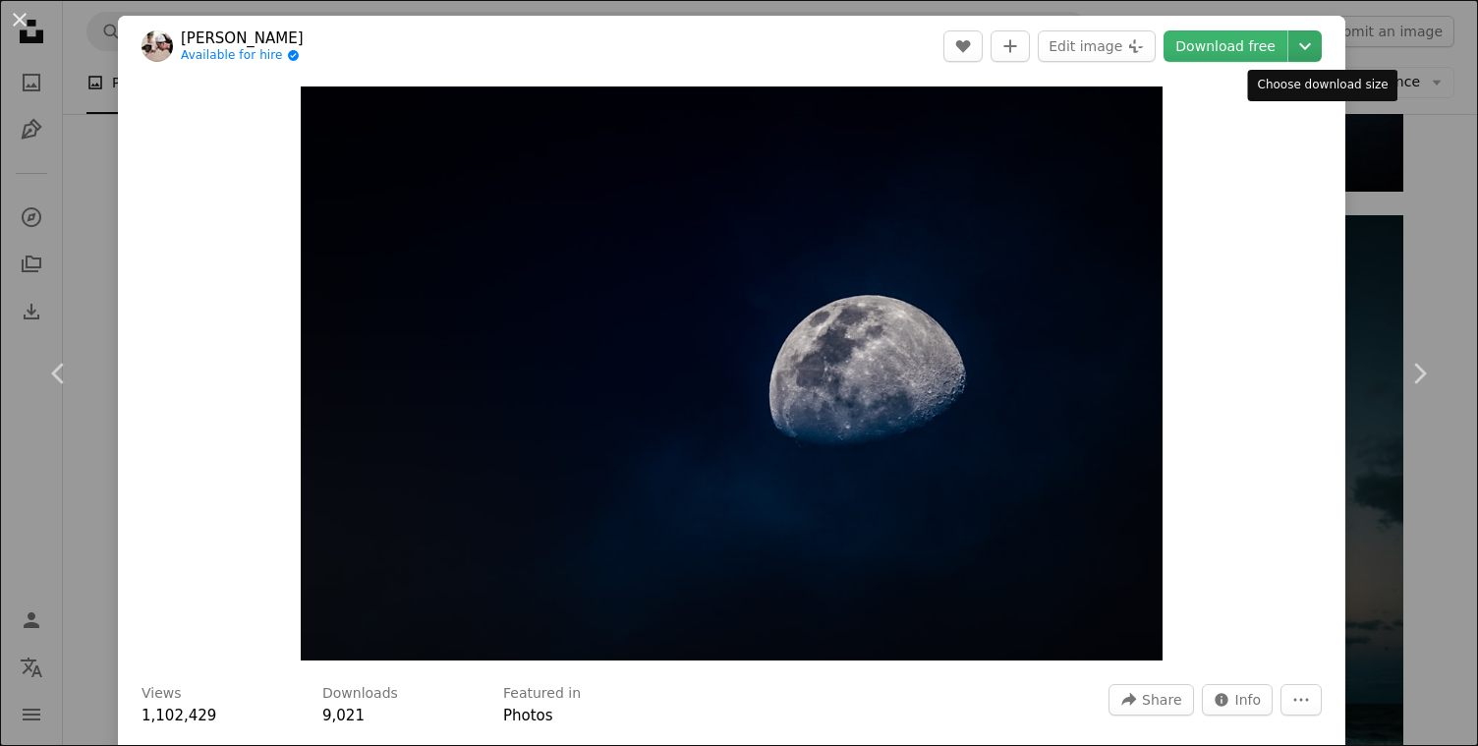
click at [1319, 45] on icon "Chevron down" at bounding box center [1305, 46] width 31 height 24
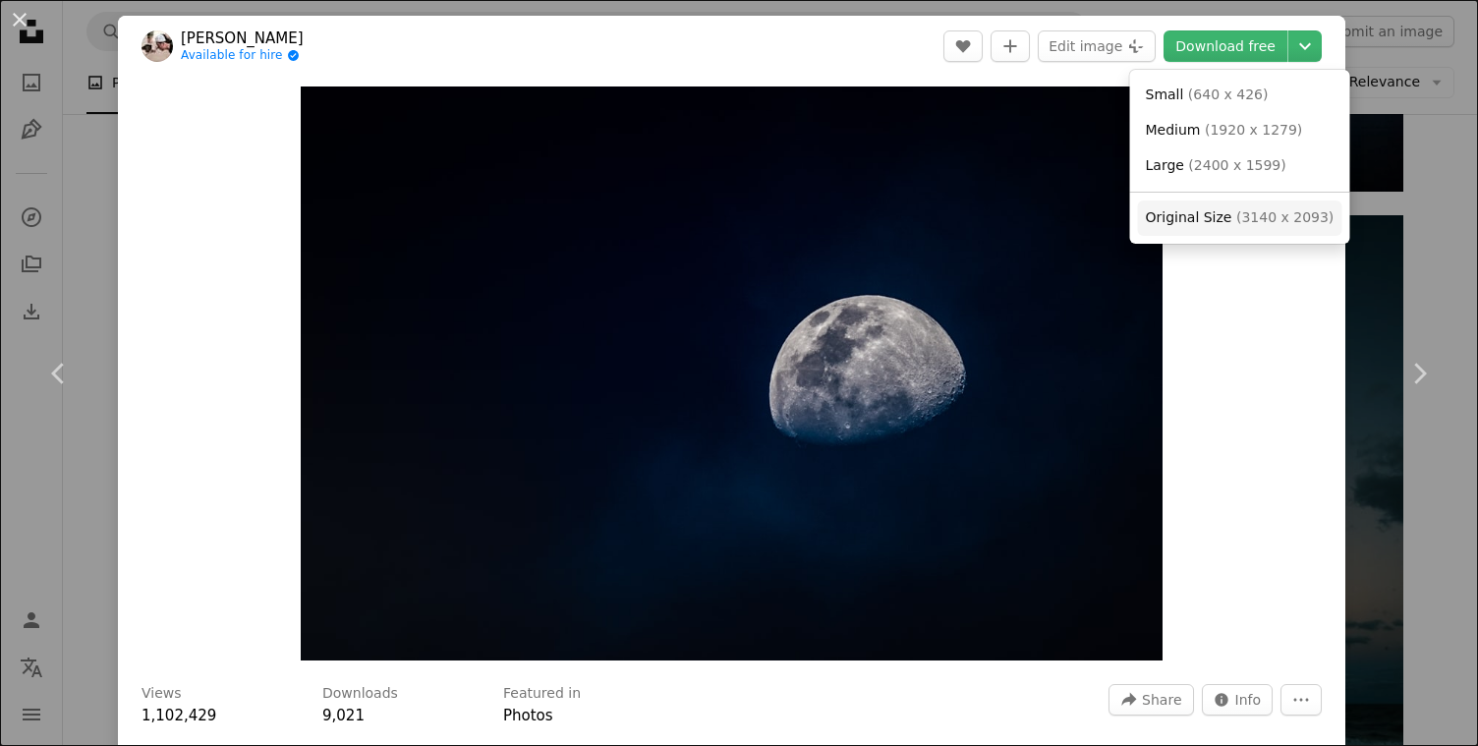
click at [1254, 216] on span "( 3140 x 2093 )" at bounding box center [1285, 217] width 97 height 16
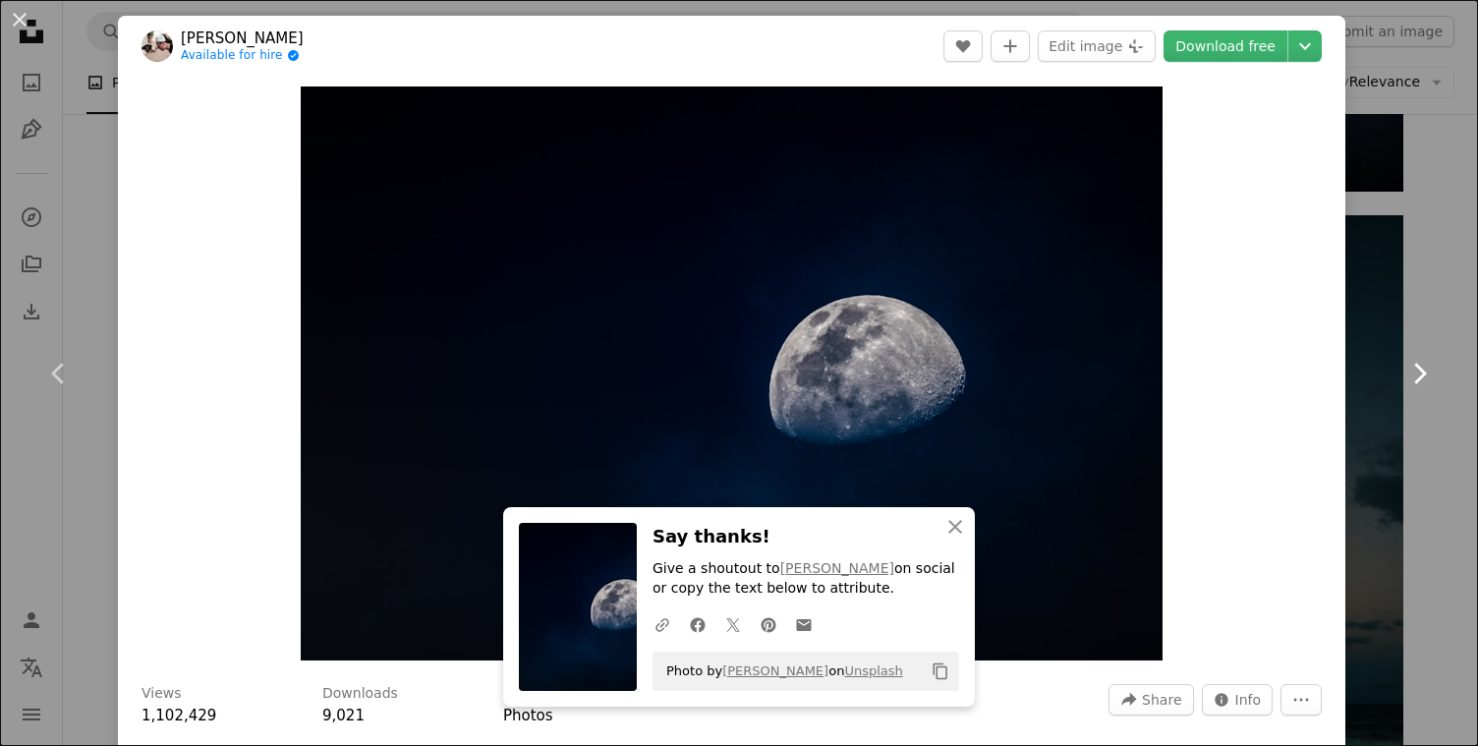
click at [1432, 306] on link "Chevron right" at bounding box center [1419, 373] width 118 height 189
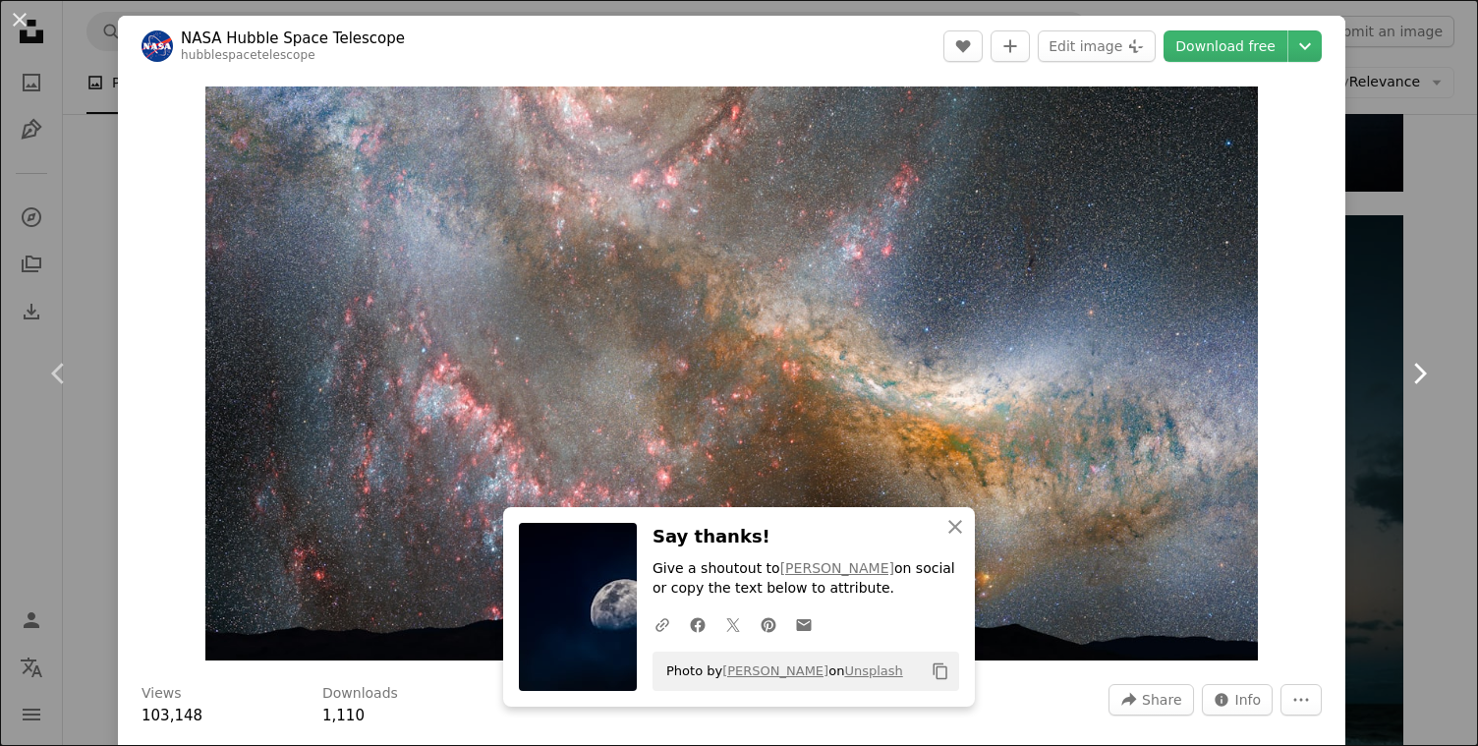
click at [1414, 351] on link "Chevron right" at bounding box center [1419, 373] width 118 height 189
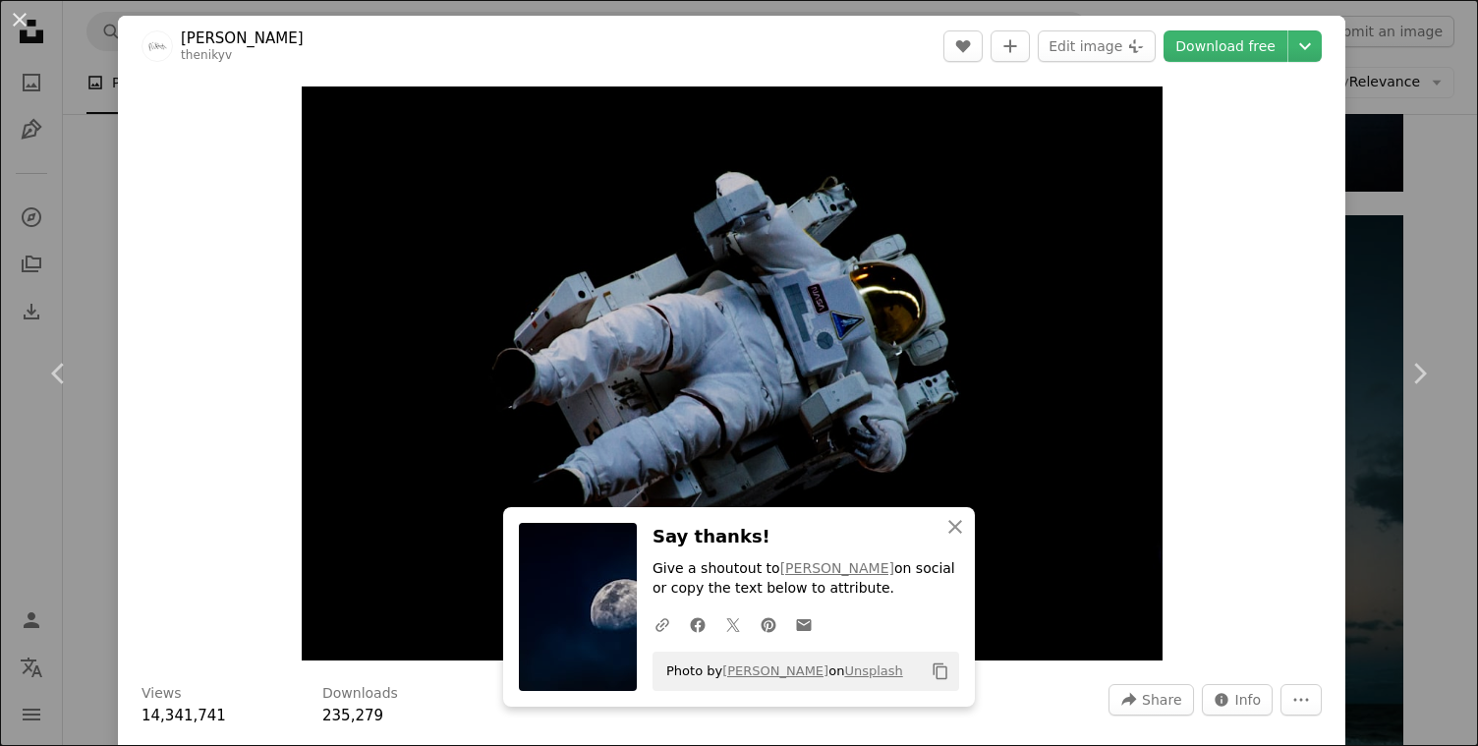
click at [1440, 541] on div "An X shape Chevron left Chevron right An X shape Close Say thanks! Give a shout…" at bounding box center [739, 373] width 1478 height 746
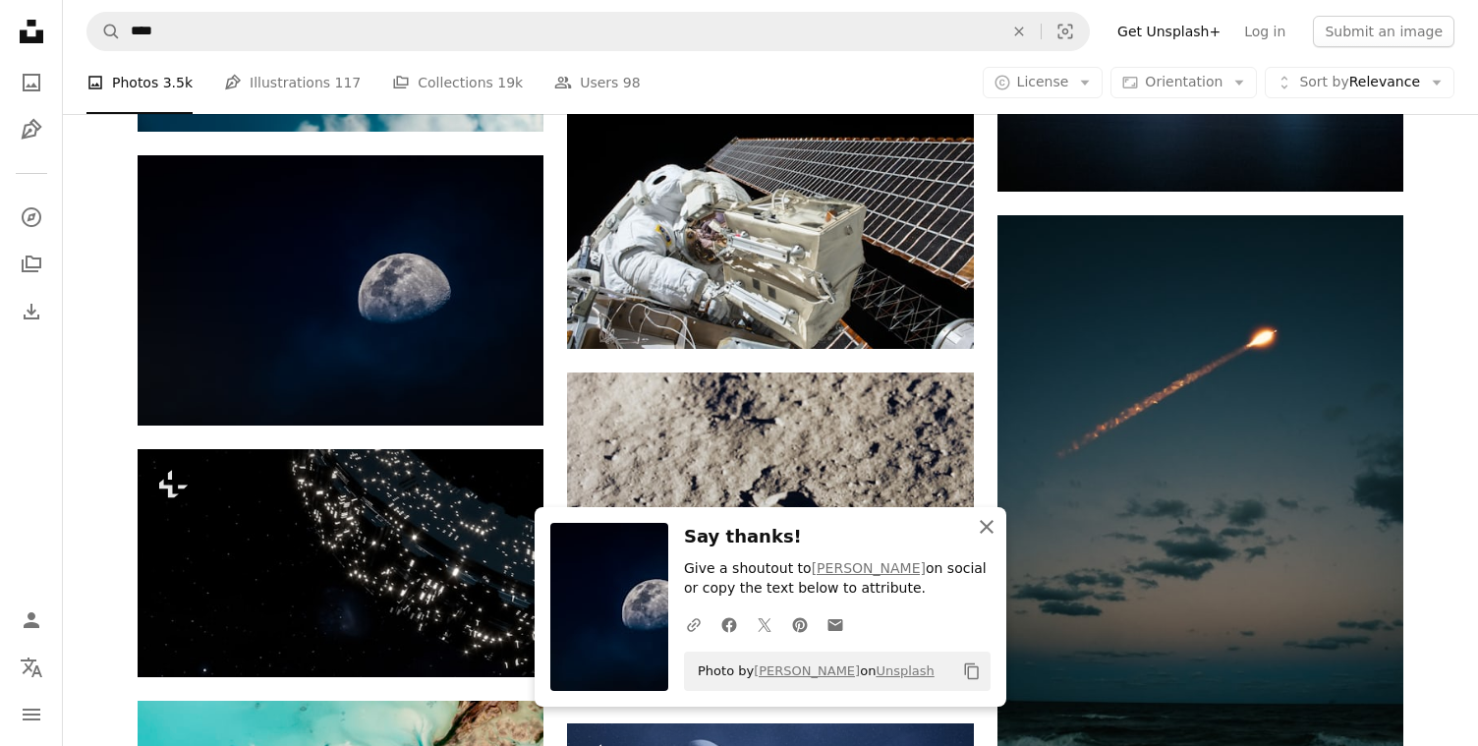
click at [988, 524] on icon "button" at bounding box center [987, 527] width 14 height 14
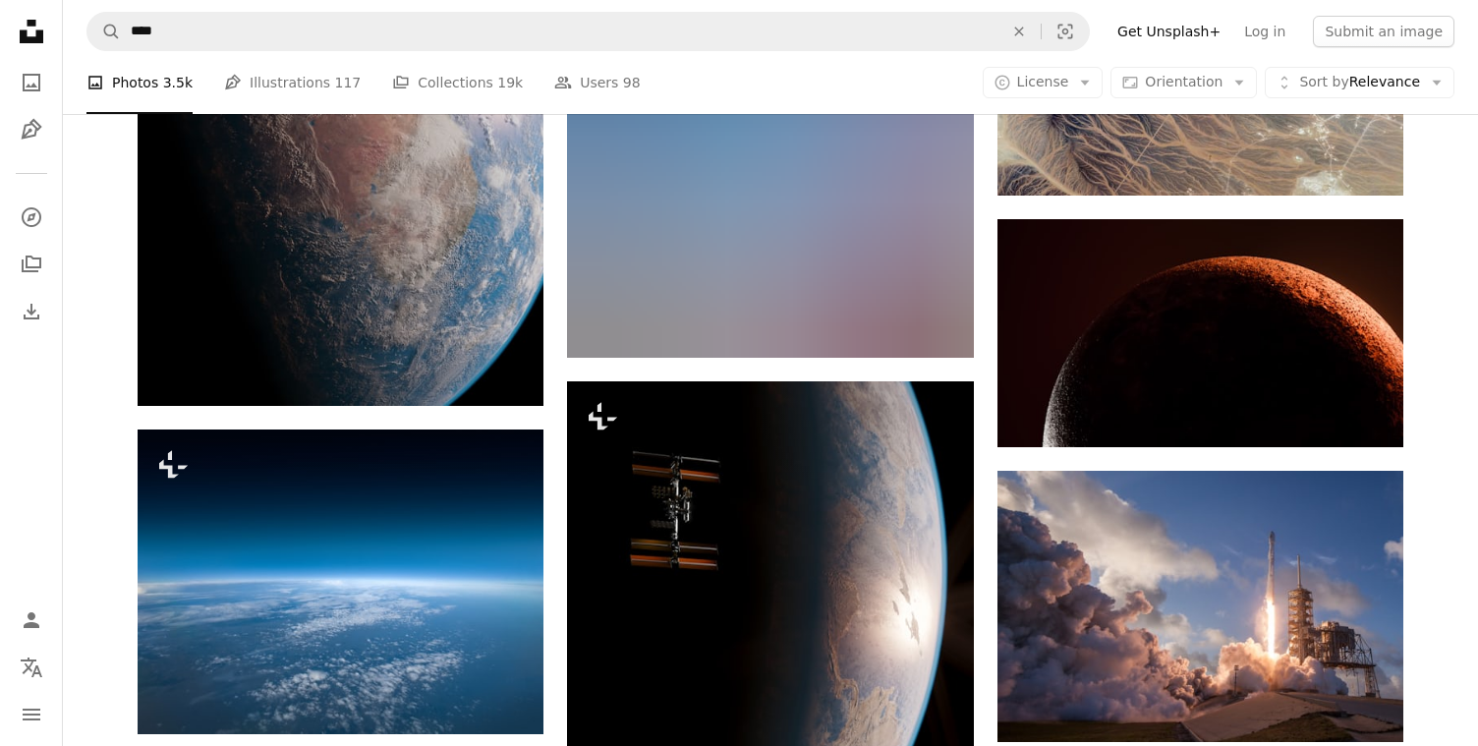
scroll to position [13660, 0]
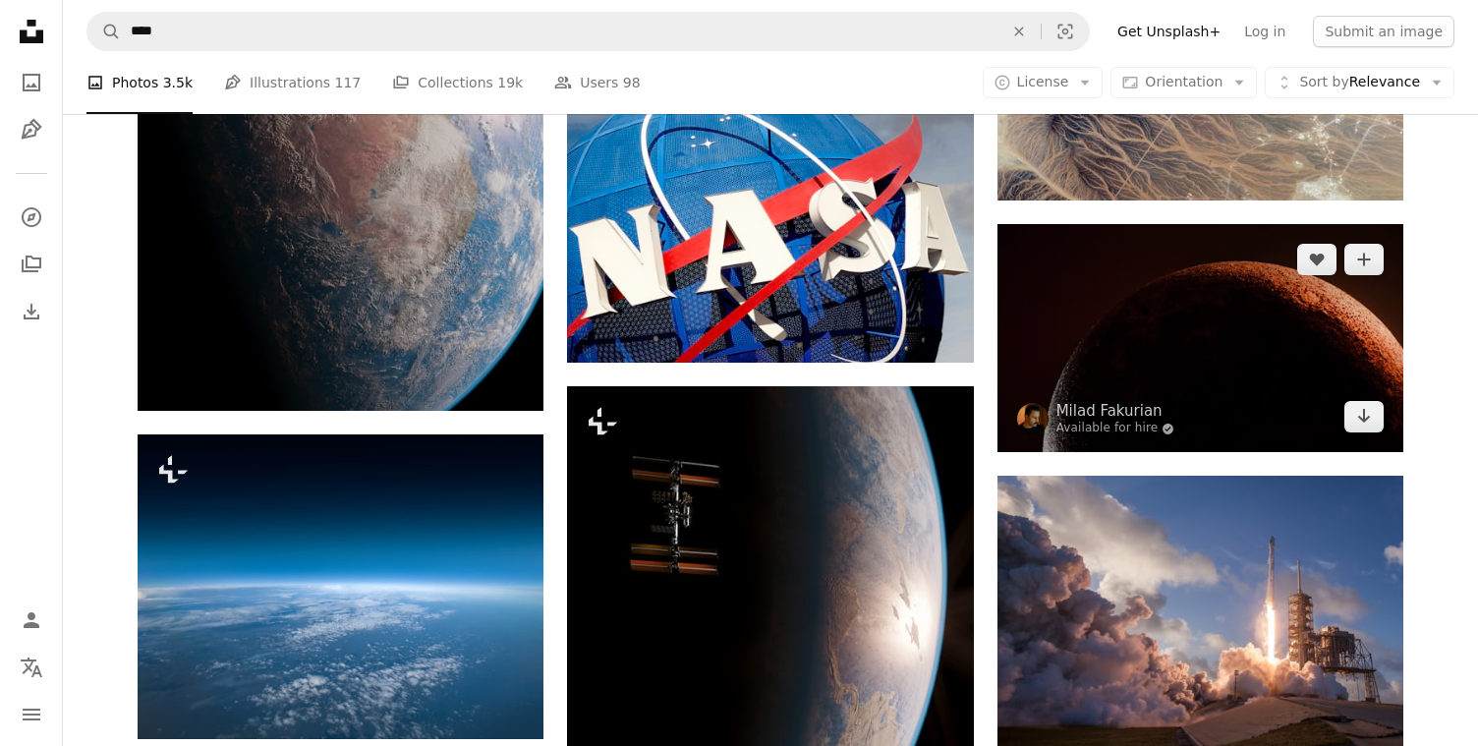
click at [1252, 360] on img at bounding box center [1201, 338] width 406 height 228
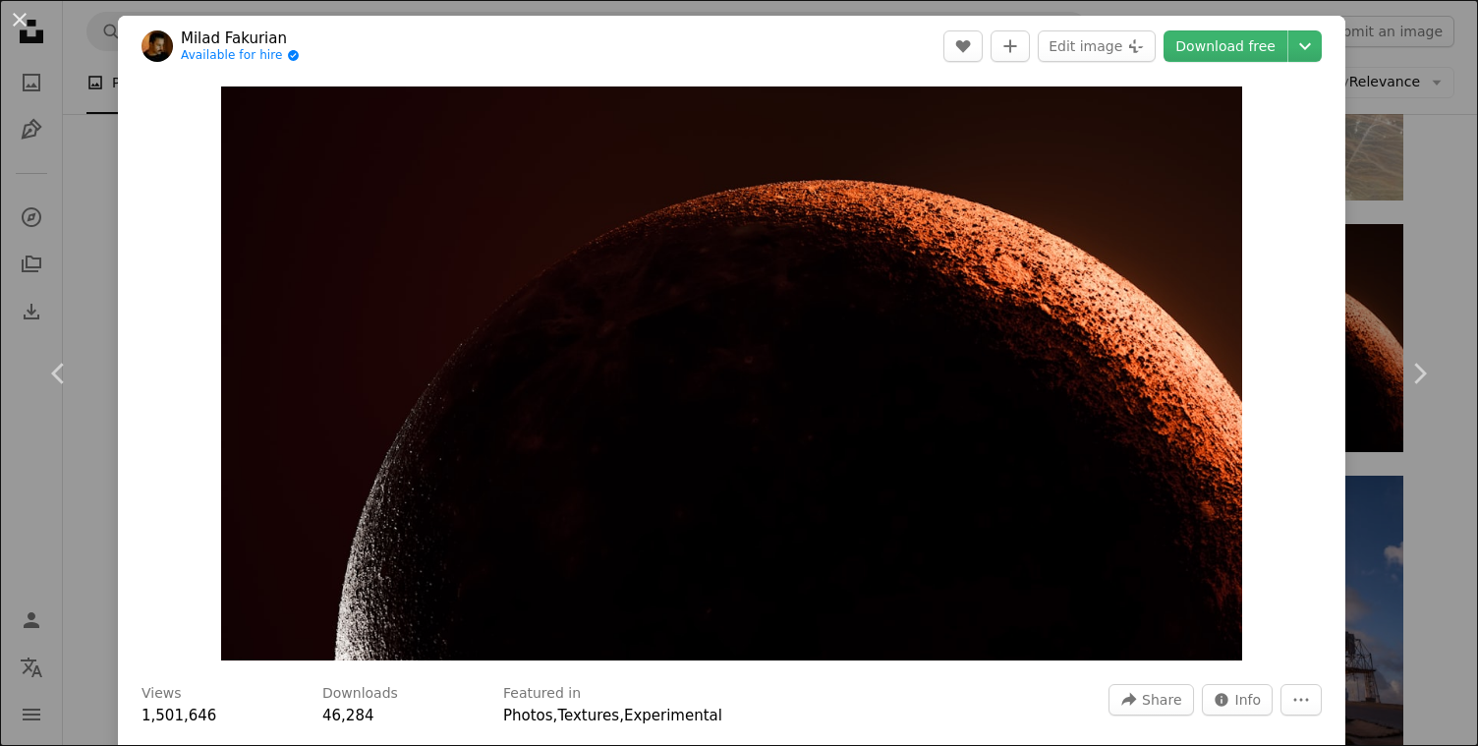
click at [1443, 169] on div "An X shape Chevron left Chevron right Milad Fakurian Available for hire A check…" at bounding box center [739, 373] width 1478 height 746
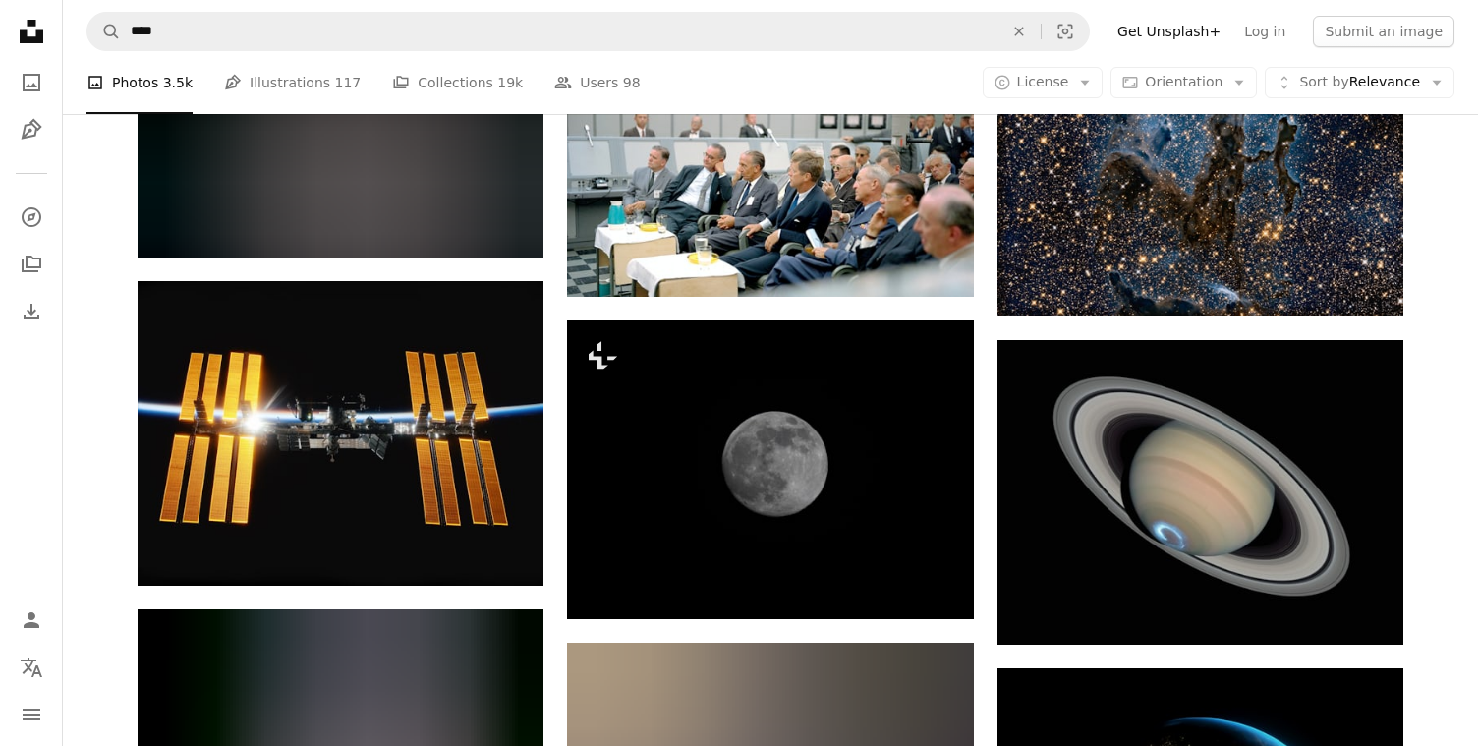
scroll to position [18174, 0]
